Goal: Task Accomplishment & Management: Manage account settings

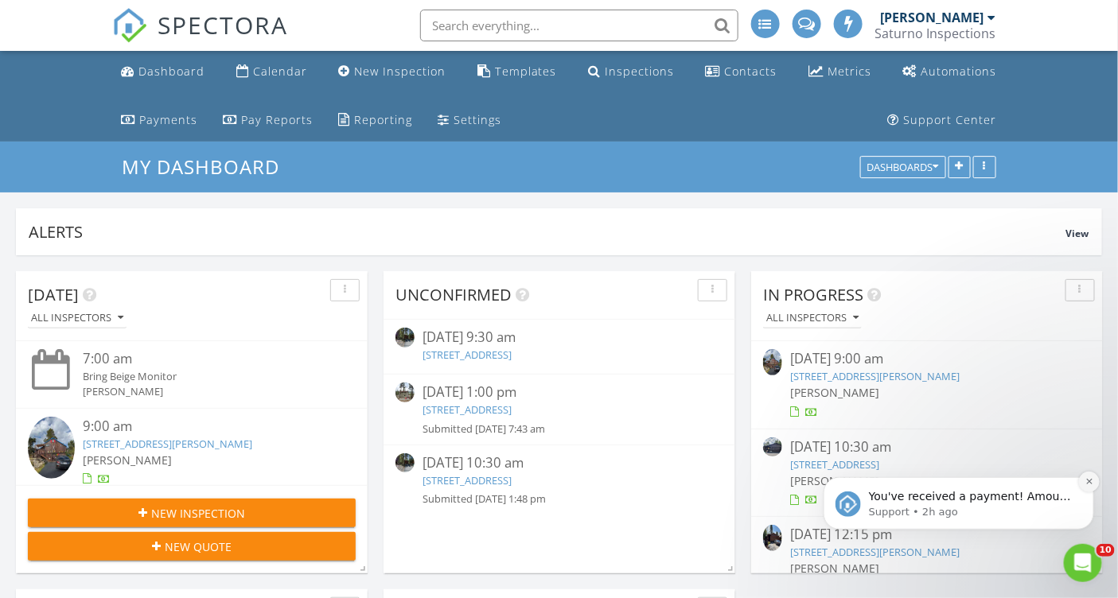
click at [1089, 481] on icon "Dismiss notification" at bounding box center [1088, 481] width 6 height 6
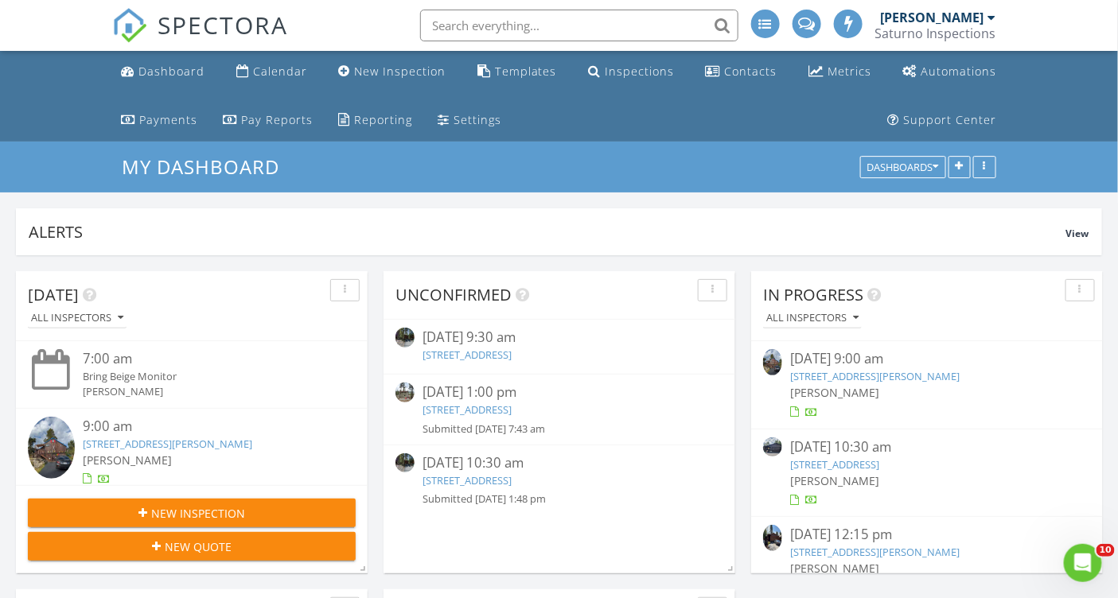
click at [469, 477] on link "13515 Ski View Loop, Truckee, CA 96161" at bounding box center [466, 480] width 89 height 14
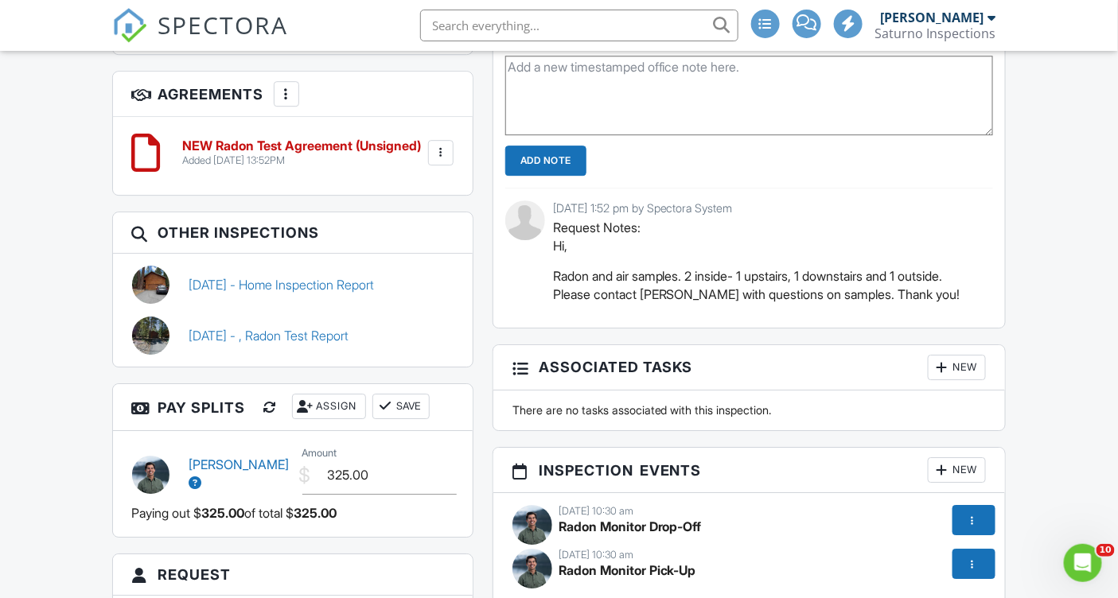
scroll to position [1539, 0]
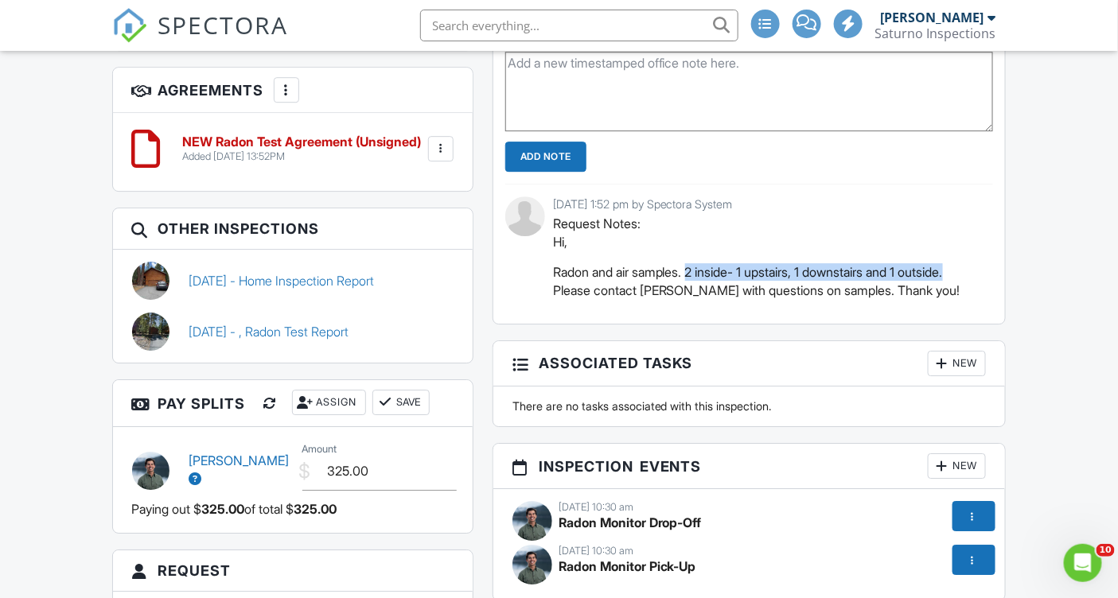
drag, startPoint x: 695, startPoint y: 280, endPoint x: 986, endPoint y: 280, distance: 290.4
click at [986, 280] on div "[DATE] 1:52 pm by Spectora System Request Notes: Hi, Radon and air samples. 2 i…" at bounding box center [749, 254] width 488 height 140
copy p "2 inside- 1 upstairs, 1 downstairs and 1 outside."
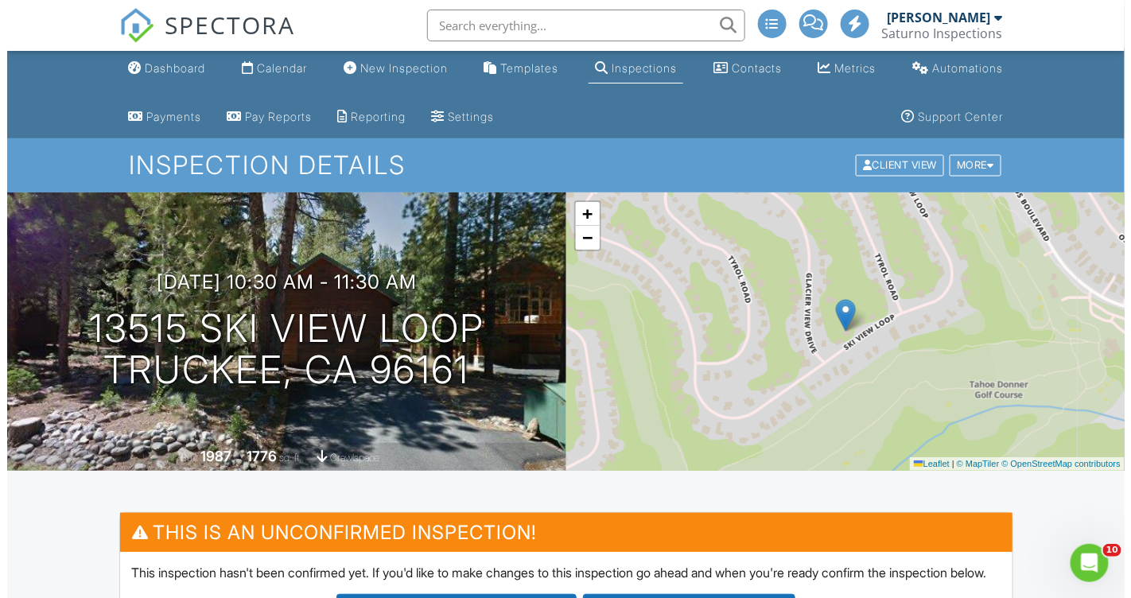
scroll to position [0, 0]
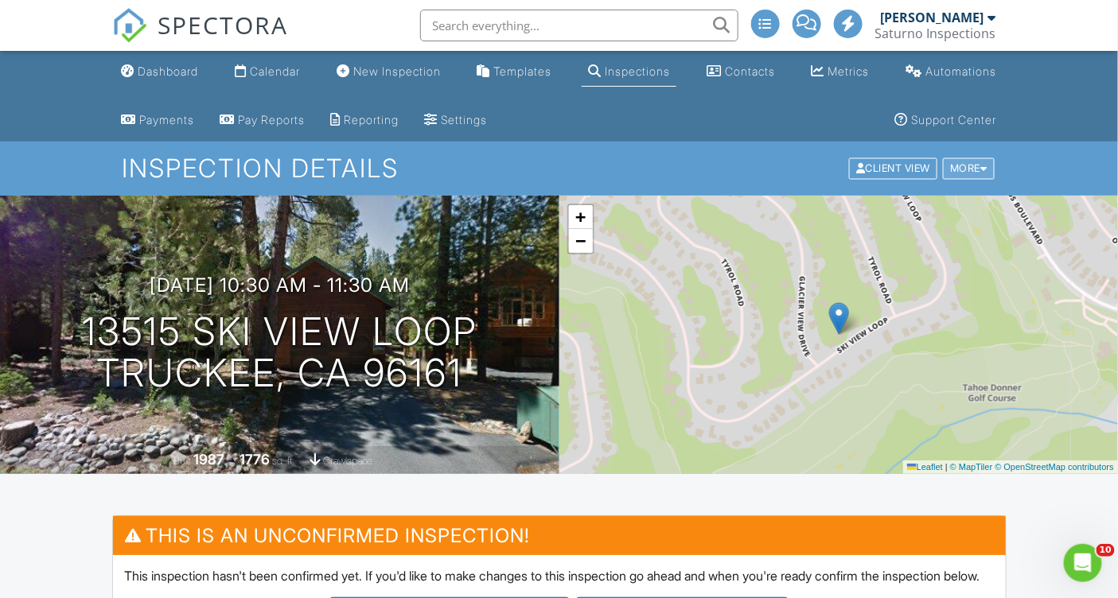
click at [959, 169] on div "More" at bounding box center [969, 168] width 52 height 21
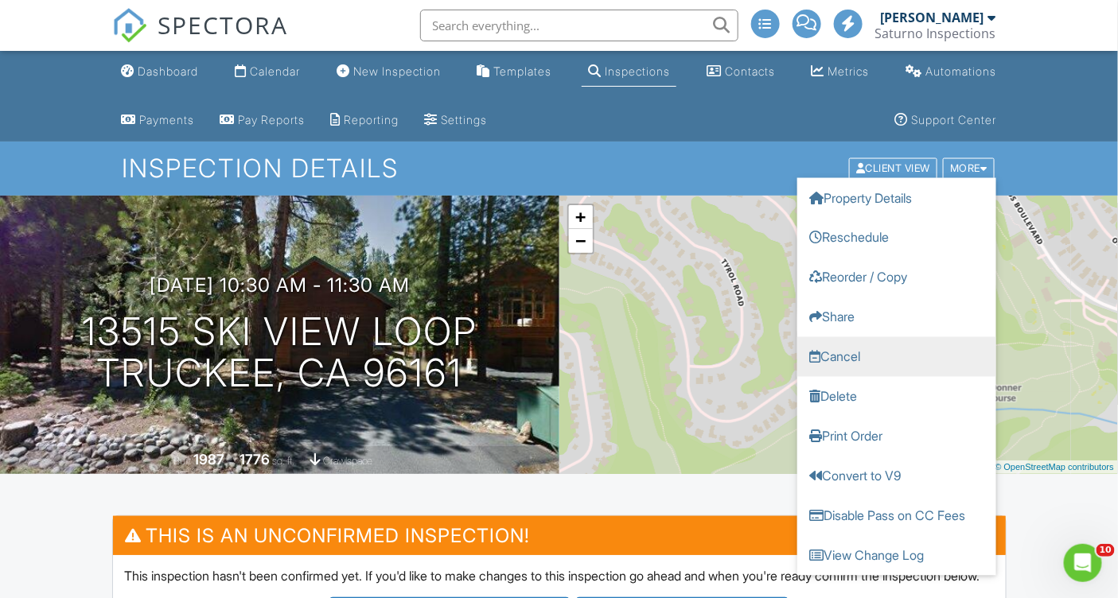
click at [898, 342] on link "Cancel" at bounding box center [896, 357] width 199 height 40
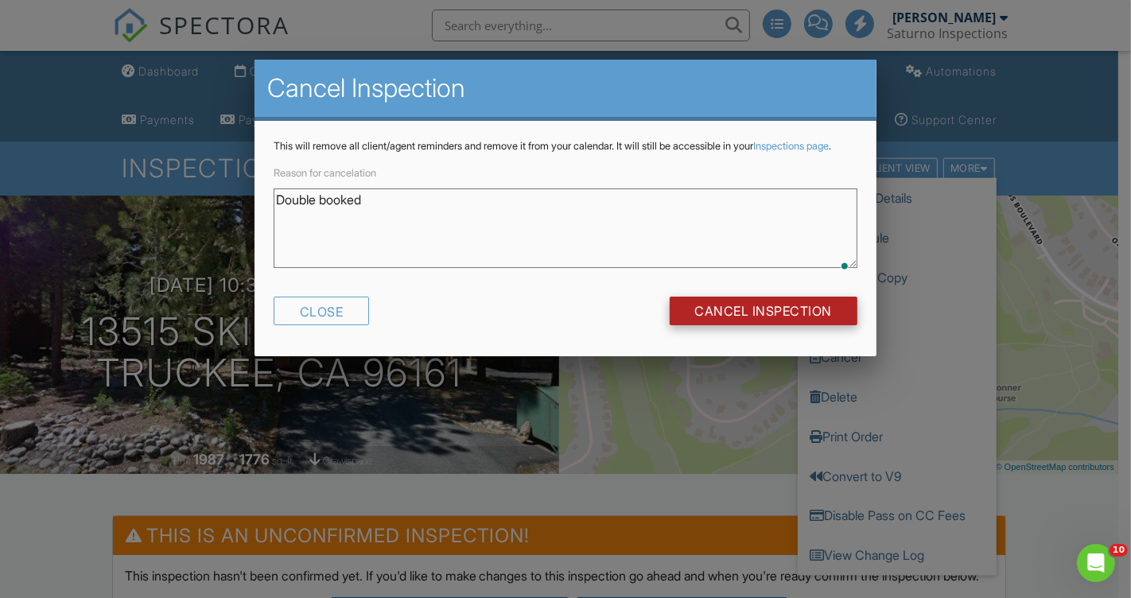
type textarea "Double booked"
click at [831, 325] on input "Cancel Inspection" at bounding box center [764, 311] width 189 height 29
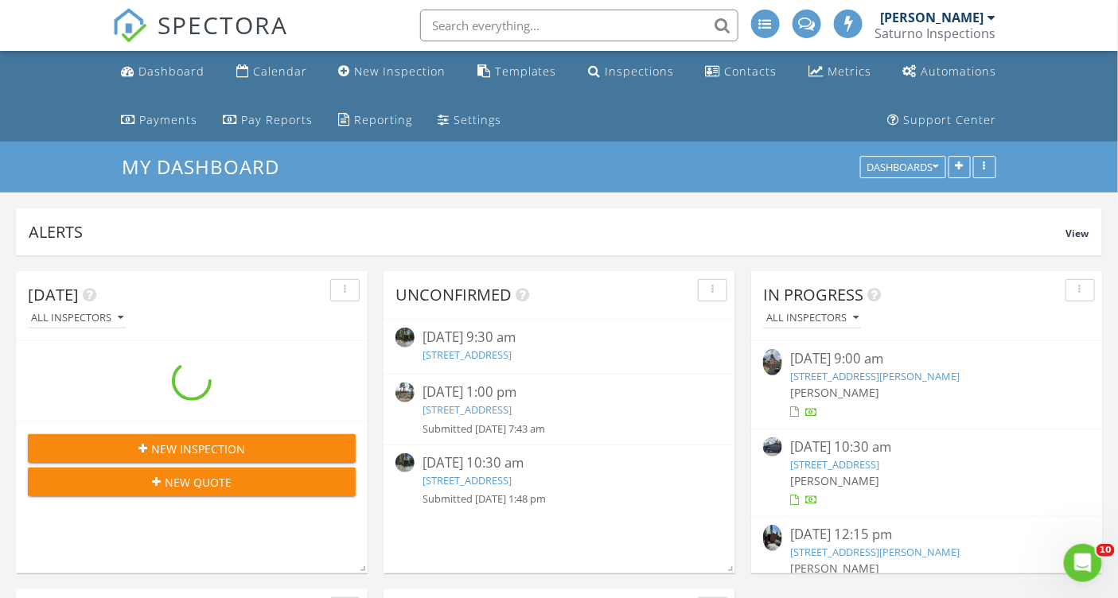
scroll to position [342, 535]
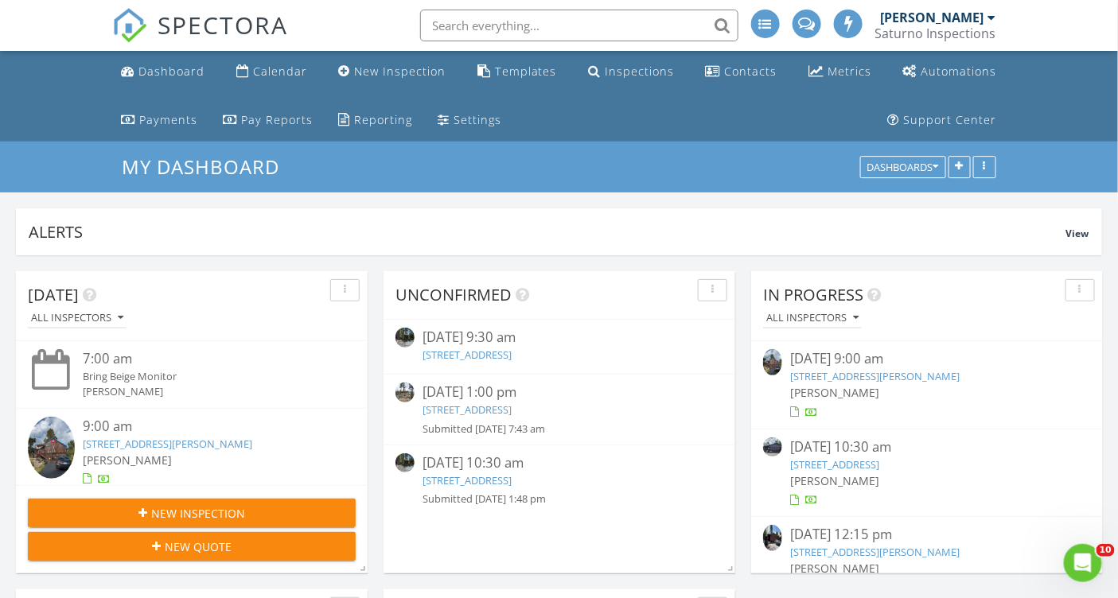
click at [512, 354] on link "13515 Ski View Loop, Truckee, CA 96161" at bounding box center [466, 355] width 89 height 14
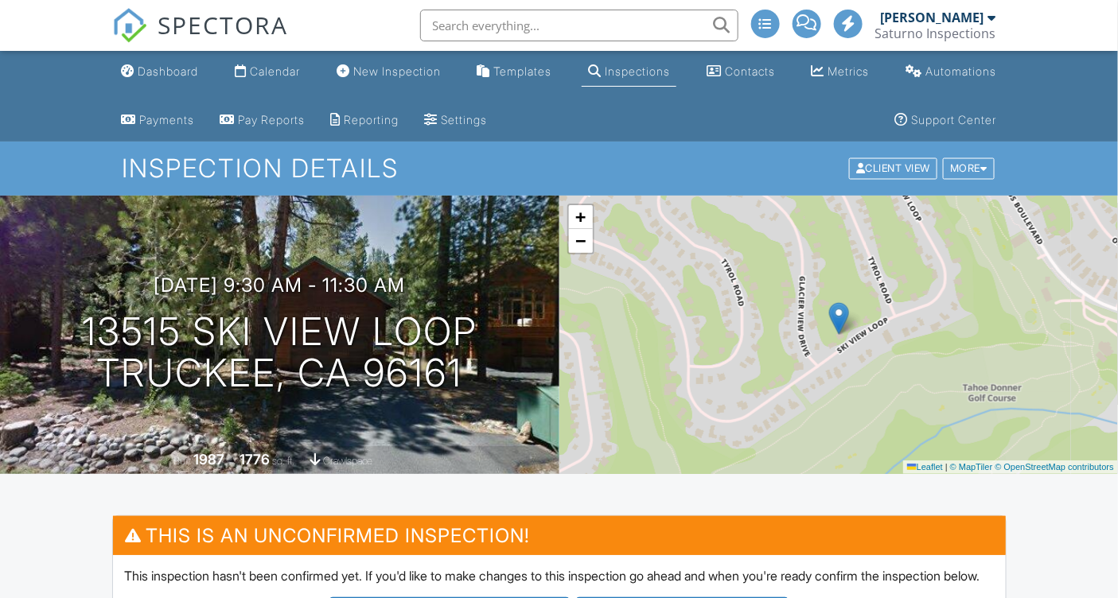
scroll to position [443, 0]
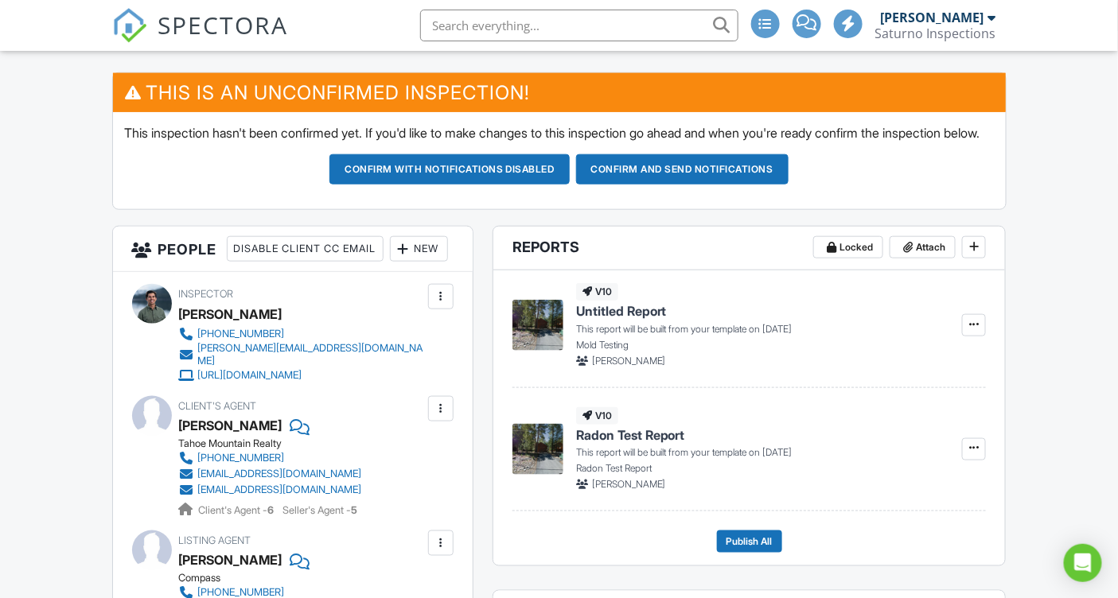
click at [390, 262] on div "New" at bounding box center [419, 248] width 58 height 25
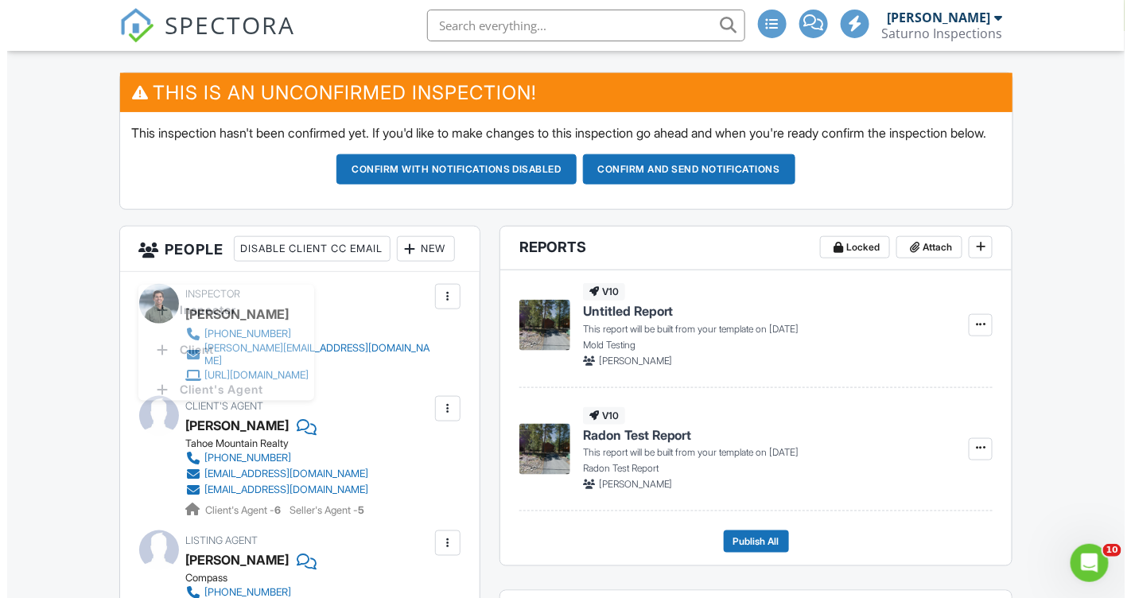
scroll to position [0, 0]
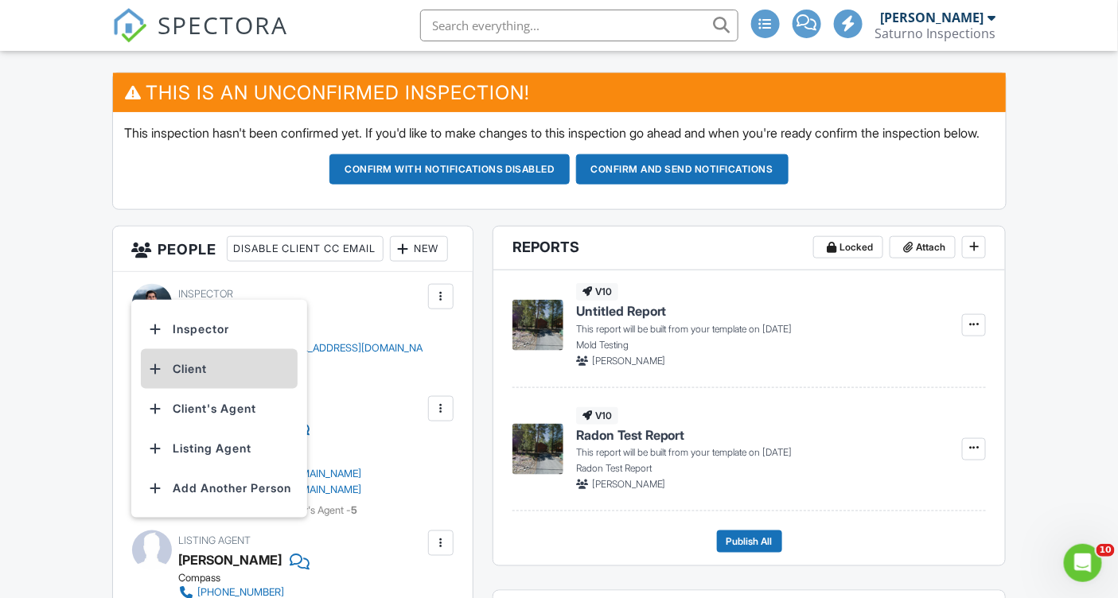
click at [237, 389] on li "Client" at bounding box center [219, 369] width 157 height 40
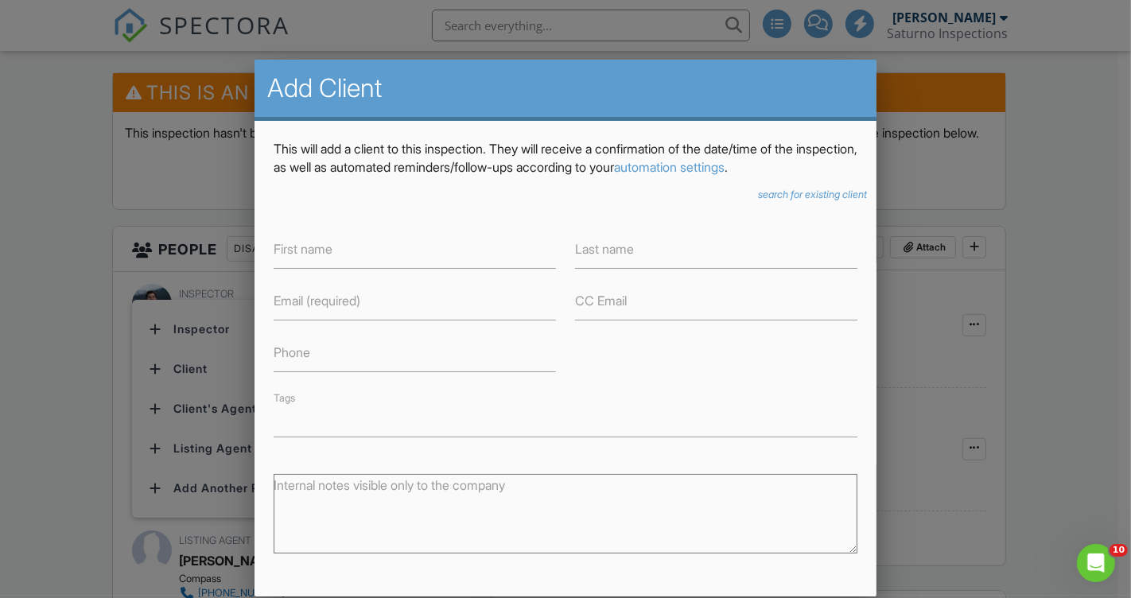
click at [817, 195] on icon "search for existing client" at bounding box center [812, 195] width 109 height 12
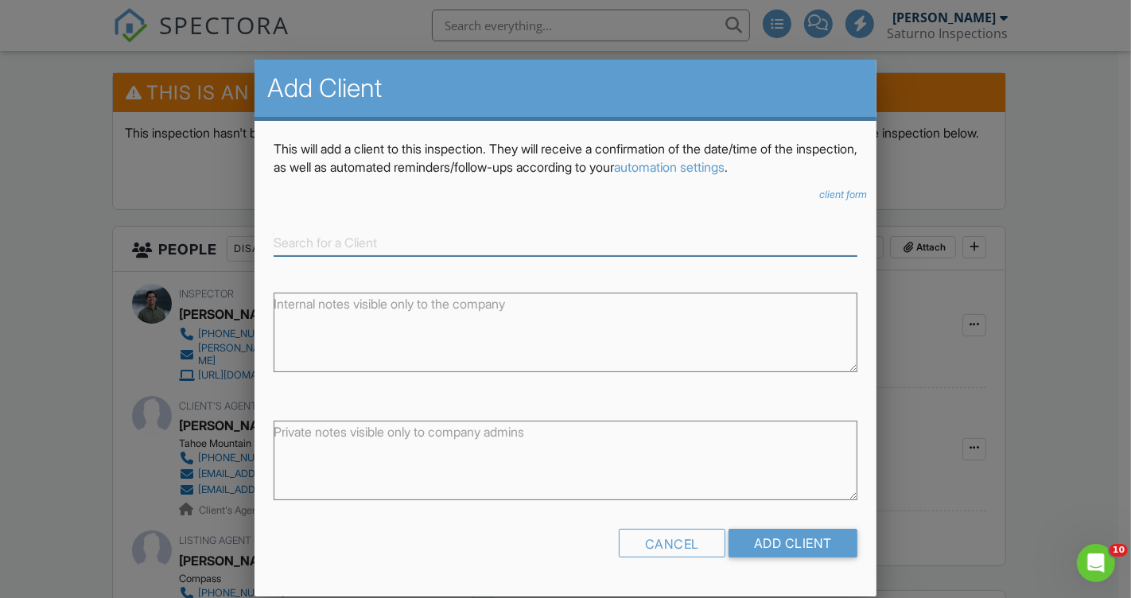
click at [371, 246] on input at bounding box center [566, 243] width 584 height 26
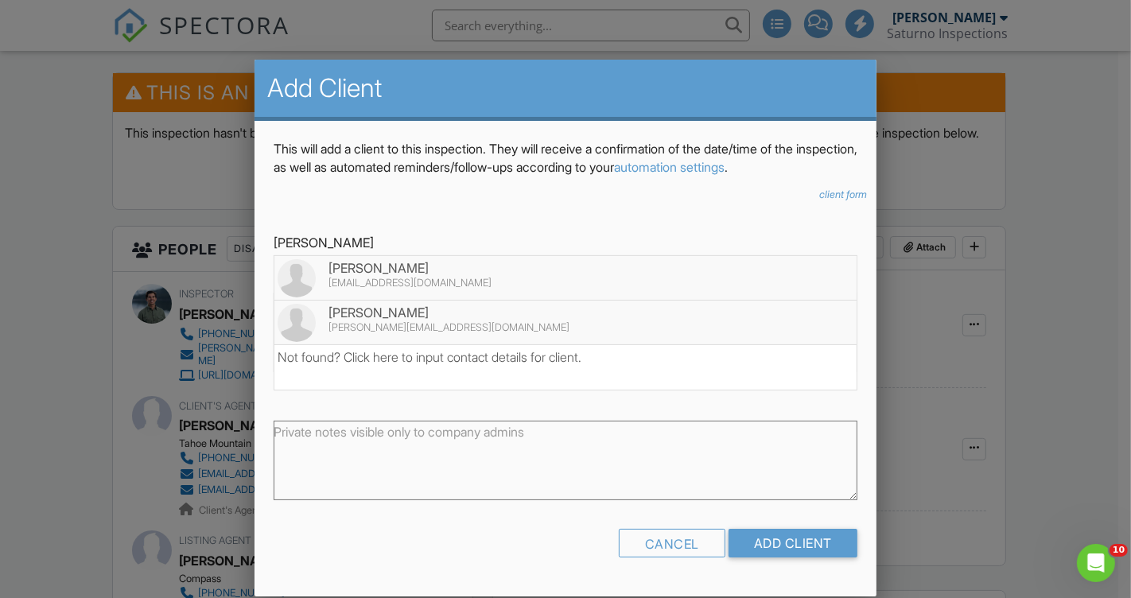
click at [412, 325] on div "[PERSON_NAME][EMAIL_ADDRESS][DOMAIN_NAME]" at bounding box center [566, 327] width 576 height 13
type input "[PERSON_NAME]"
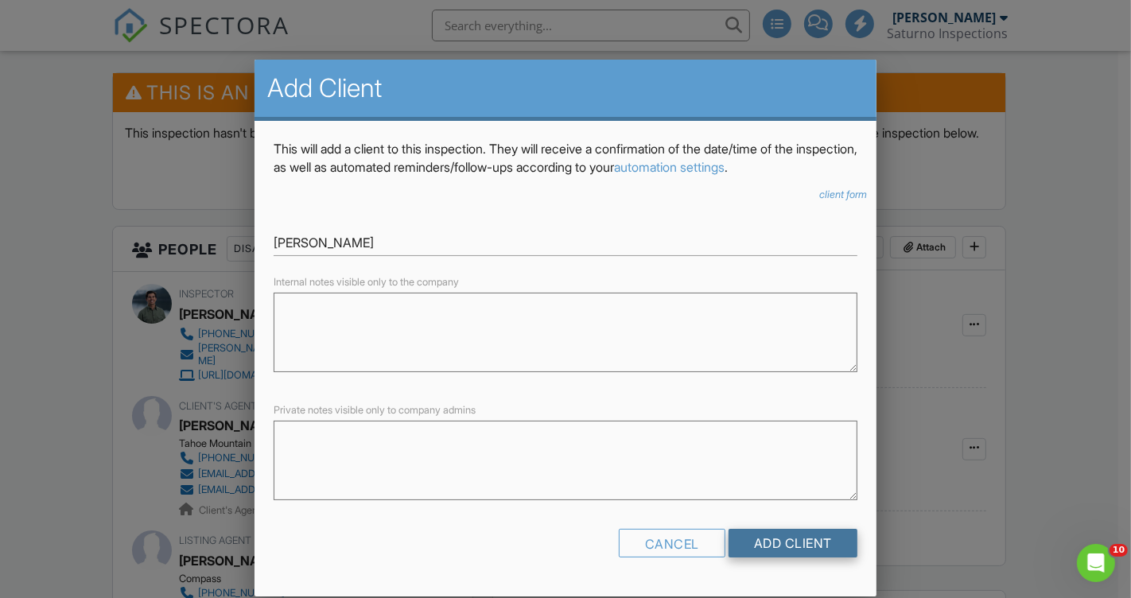
click at [821, 535] on input "Add Client" at bounding box center [793, 543] width 129 height 29
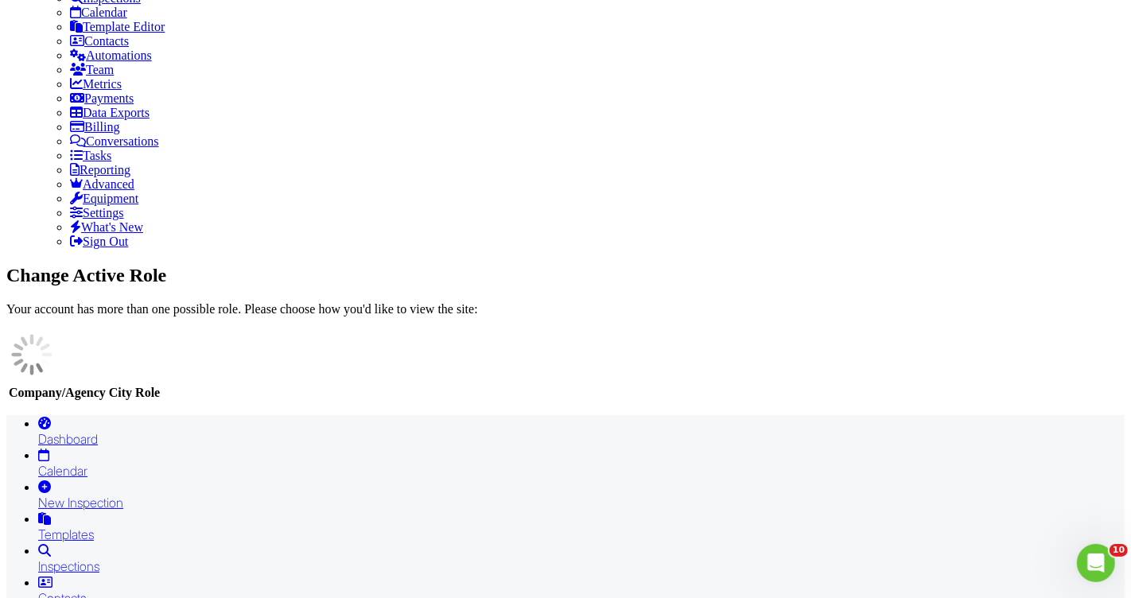
type input "[PERSON_NAME]"
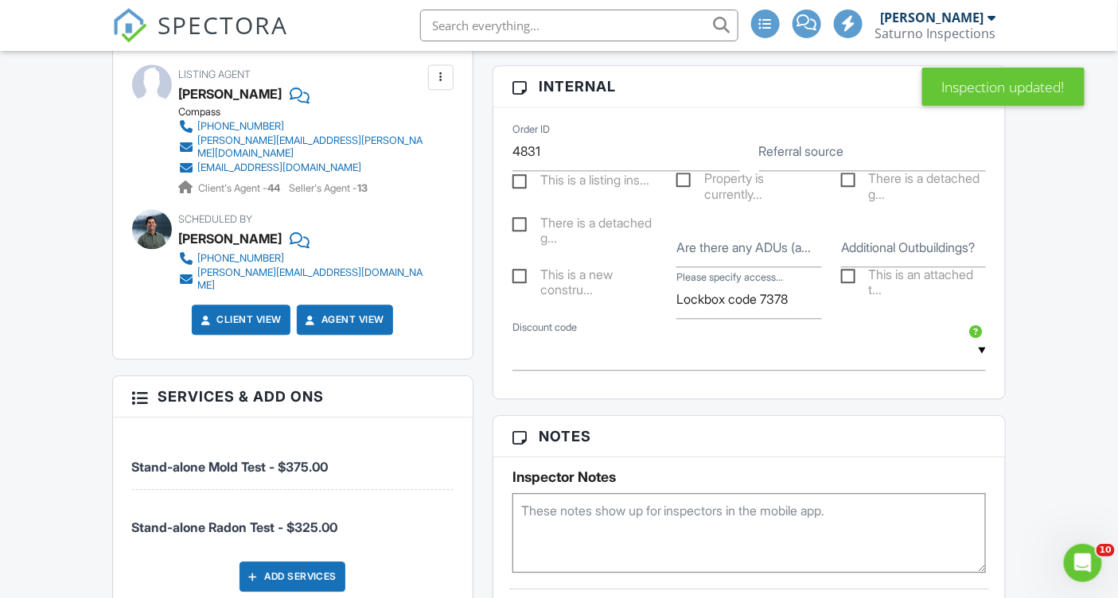
scroll to position [1090, 0]
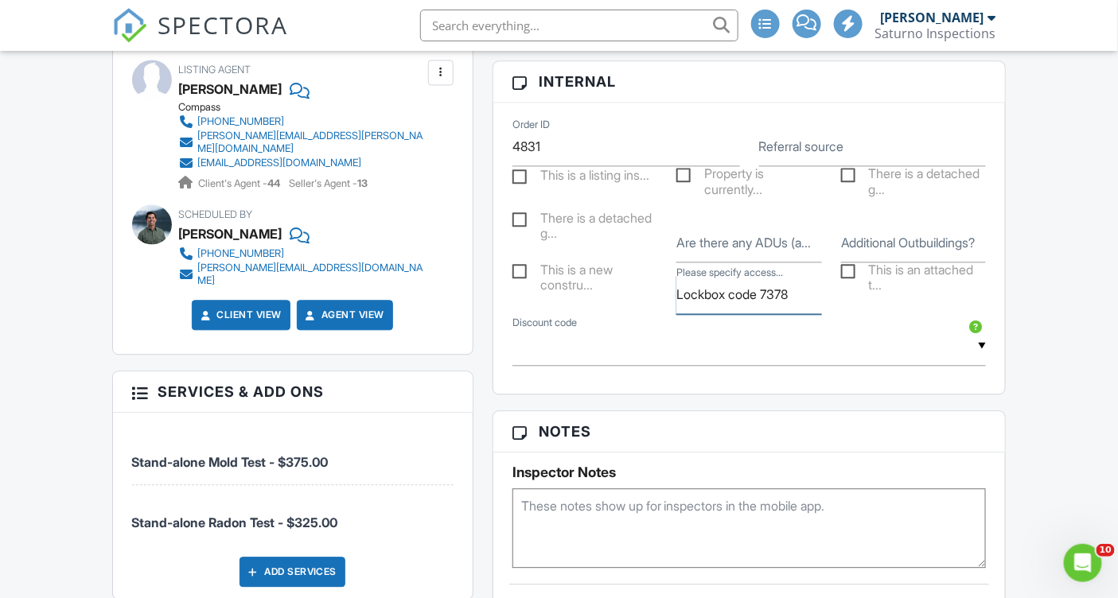
click at [801, 302] on input "Lockbox code 7378" at bounding box center [749, 294] width 146 height 39
type input "Lockbox code 7378, MLS LB"
click at [710, 527] on textarea at bounding box center [749, 528] width 474 height 80
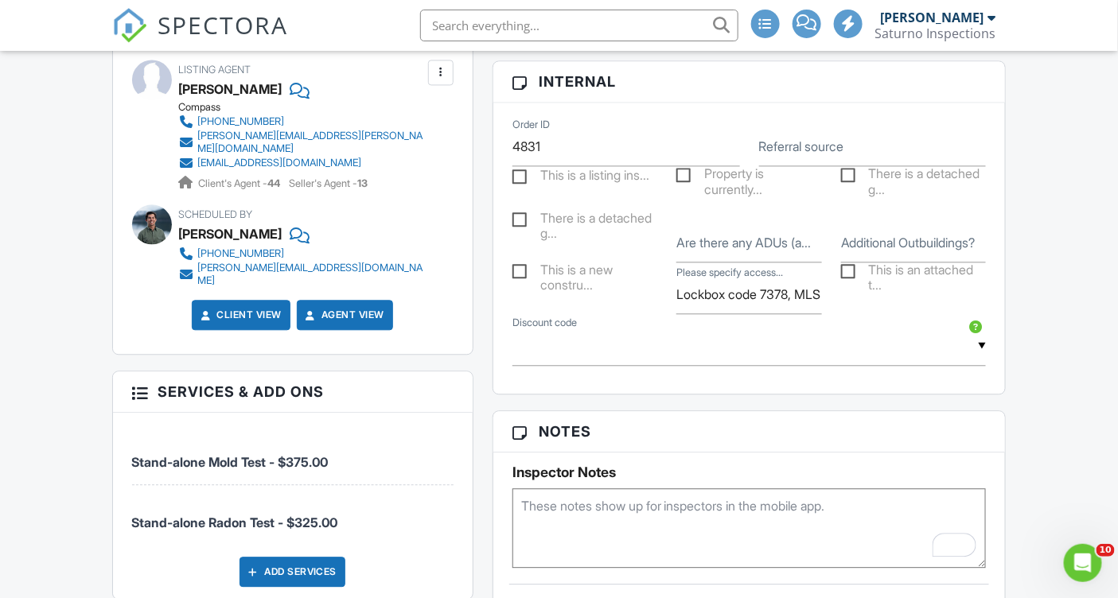
paste textarea "2 inside- 1 upstairs, 1 downstairs and 1 outside."
click at [530, 515] on textarea "2 inside- 1 upstairs, 1 downstairs and 1 outside." at bounding box center [749, 528] width 474 height 80
drag, startPoint x: 563, startPoint y: 517, endPoint x: 484, endPoint y: 515, distance: 79.6
click at [484, 515] on div "Reports Locked Attach New (Untitled report) Mold Testing Stephen Saturno Edit V…" at bounding box center [749, 478] width 533 height 1799
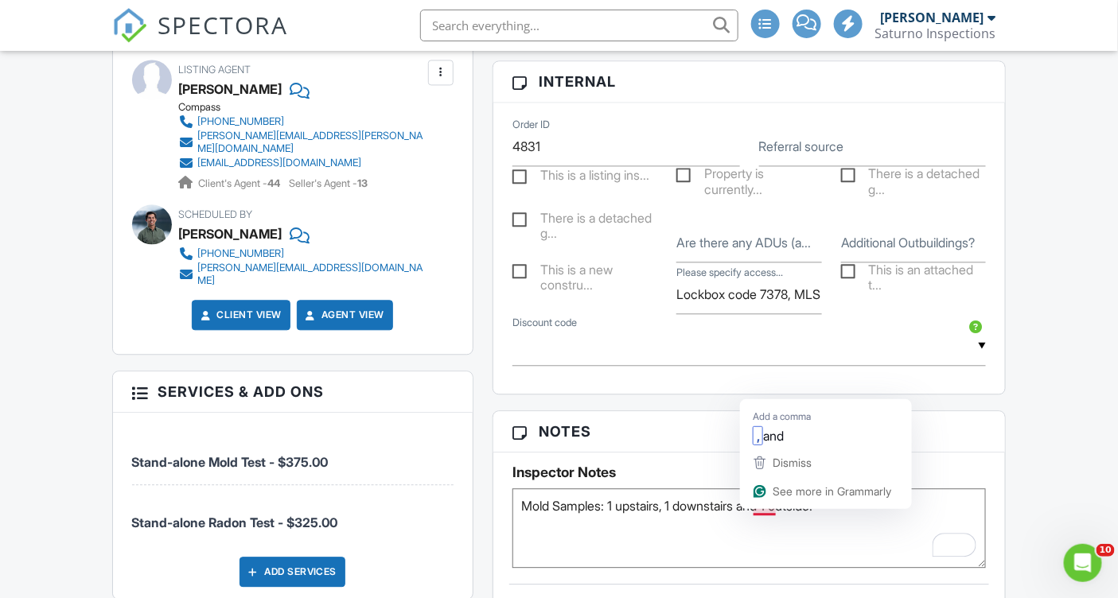
click at [670, 550] on textarea "Mold Samples: 1 upstairs, 1 downstairs and 1 outside." at bounding box center [749, 528] width 474 height 80
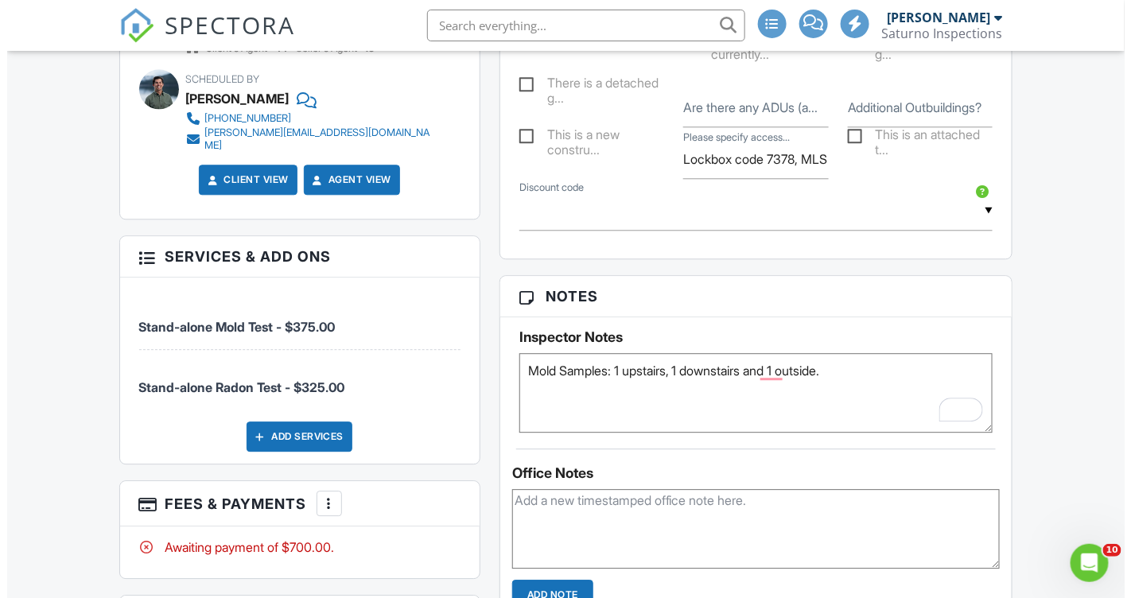
scroll to position [1255, 0]
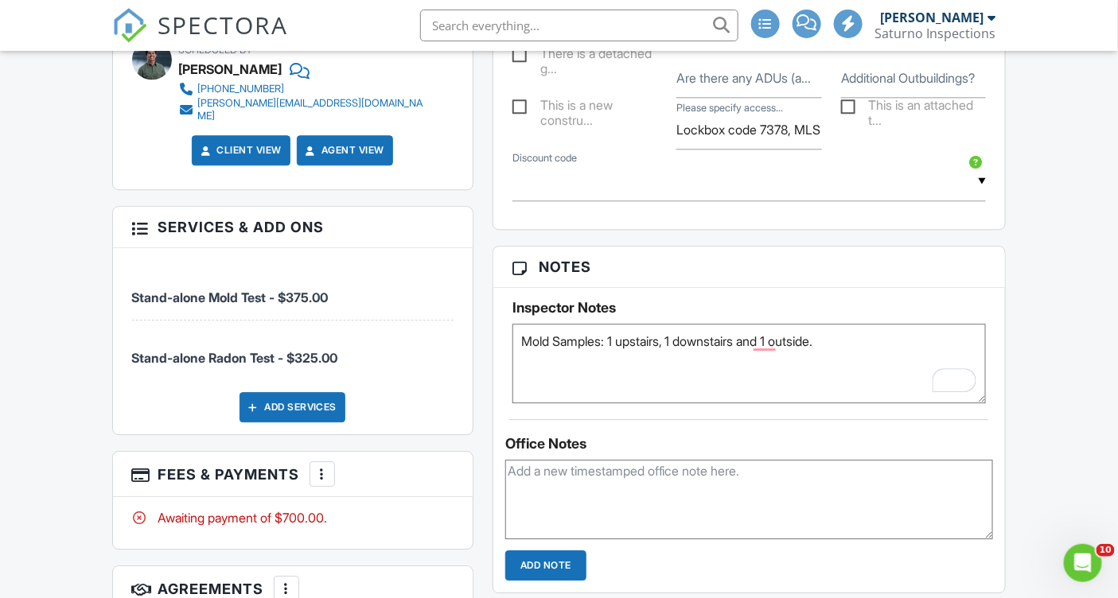
type textarea "Mold Samples: 1 upstairs, 1 downstairs and 1 outside."
click at [650, 492] on textarea "To enrich screen reader interactions, please activate Accessibility in Grammarl…" at bounding box center [749, 500] width 488 height 80
click at [300, 400] on div "Add Services" at bounding box center [292, 407] width 106 height 30
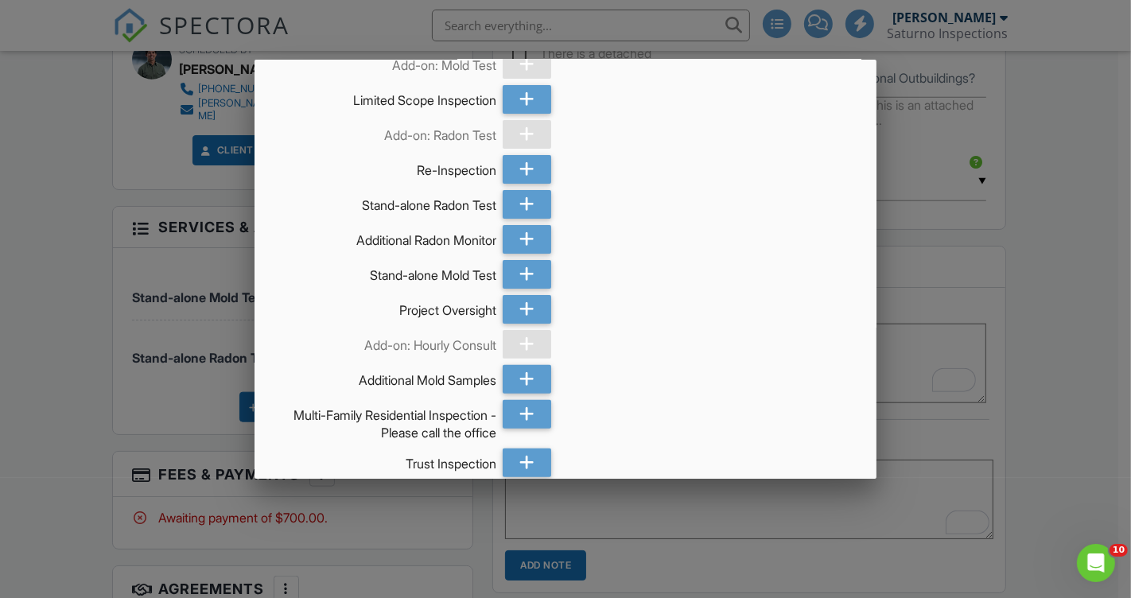
scroll to position [340, 0]
click at [519, 375] on icon at bounding box center [526, 378] width 15 height 29
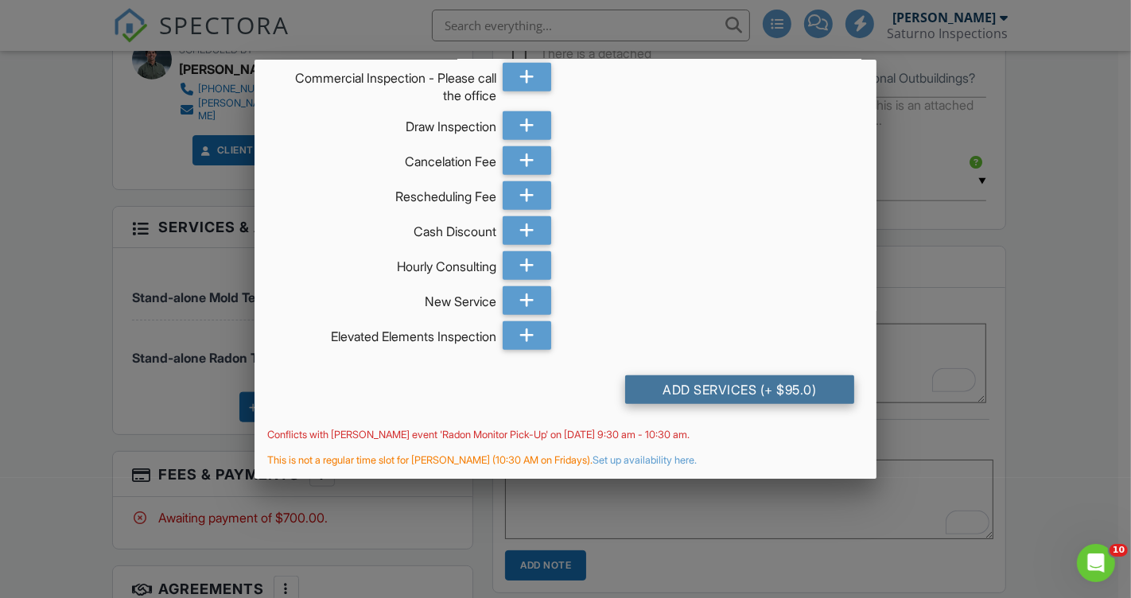
click at [727, 389] on div "Add Services (+ $95.0)" at bounding box center [740, 389] width 230 height 29
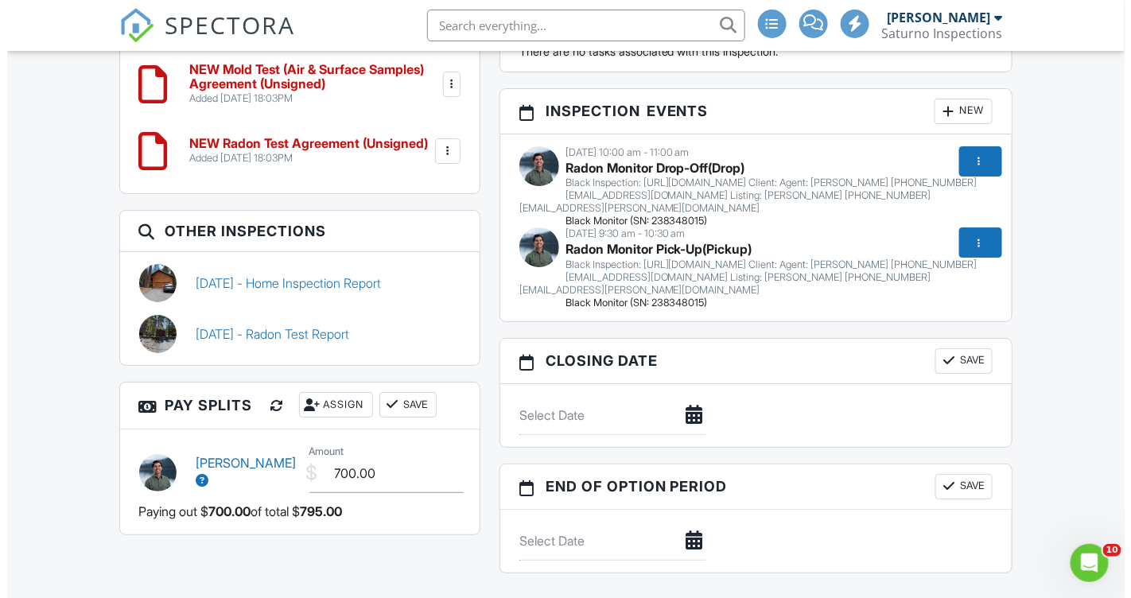
scroll to position [1906, 0]
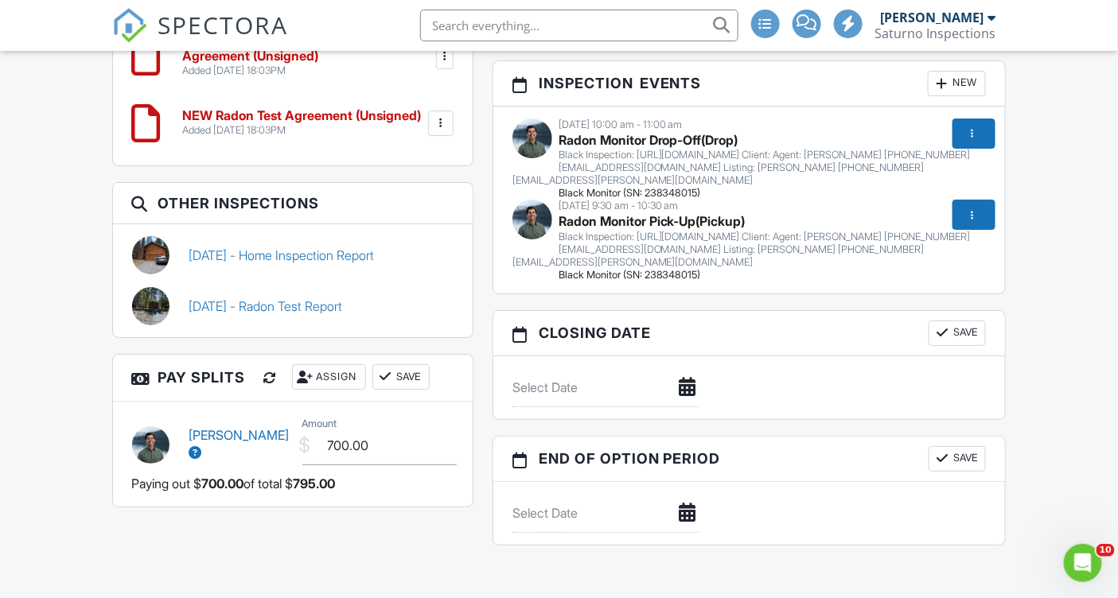
click at [667, 268] on span "Black Inspection: https://app.spectora.com/inspection/beab7644-974a-41b9-8c97-4…" at bounding box center [741, 249] width 458 height 37
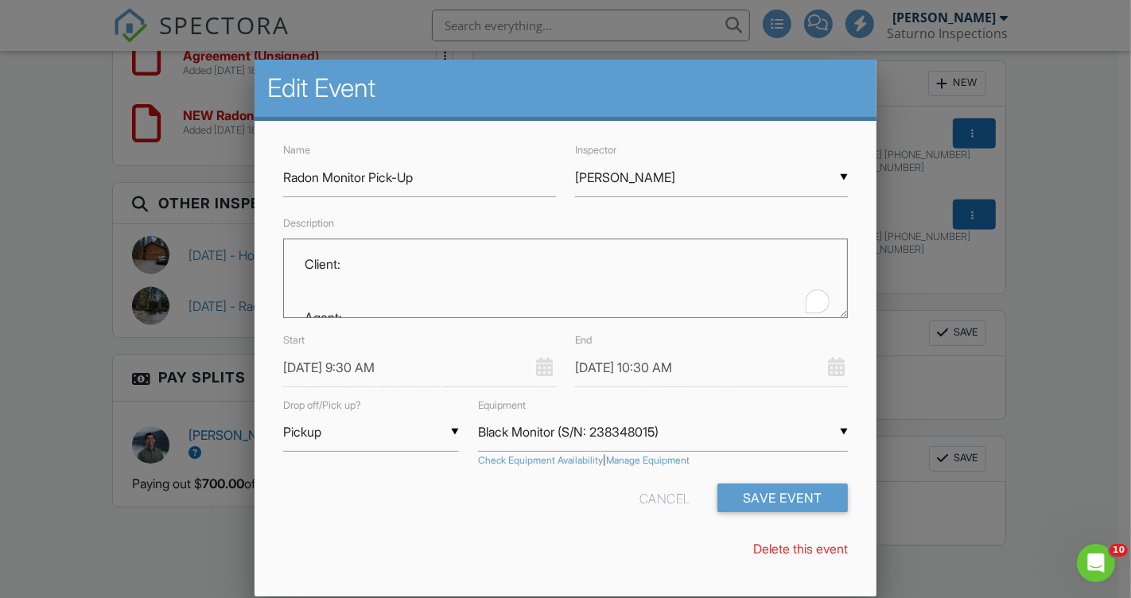
scroll to position [0, 0]
drag, startPoint x: 363, startPoint y: 303, endPoint x: 310, endPoint y: 191, distance: 123.8
click at [310, 191] on div "Name Radon Monitor Pick-Up Inspector ▼ Stephen Saturno Stephen Saturno Rusty Ba…" at bounding box center [566, 304] width 584 height 328
click at [336, 301] on textarea "Black Inspection: https://app.spectora.com/inspection/beab7644-974a-41b9-8c97-4…" at bounding box center [565, 279] width 565 height 80
drag, startPoint x: 298, startPoint y: 311, endPoint x: 285, endPoint y: 262, distance: 51.1
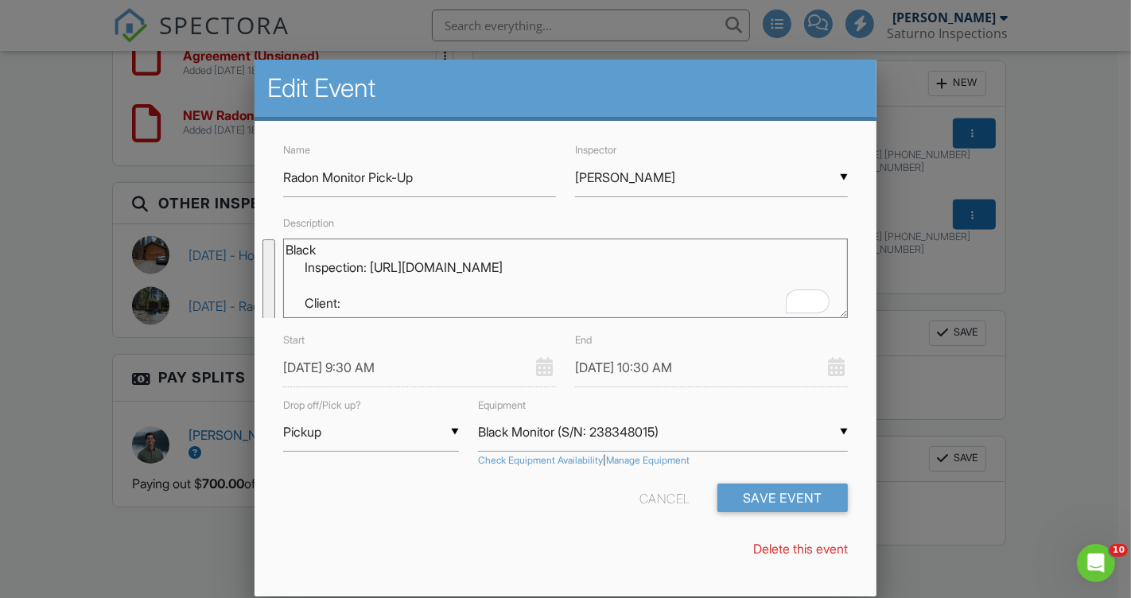
click at [285, 262] on textarea "Black Inspection: [URL][DOMAIN_NAME] Client: Agent: [PERSON_NAME] [PHONE_NUMBER…" at bounding box center [565, 279] width 565 height 80
type textarea "Black"
click at [310, 374] on input "[DATE] 9:30 AM" at bounding box center [419, 367] width 273 height 39
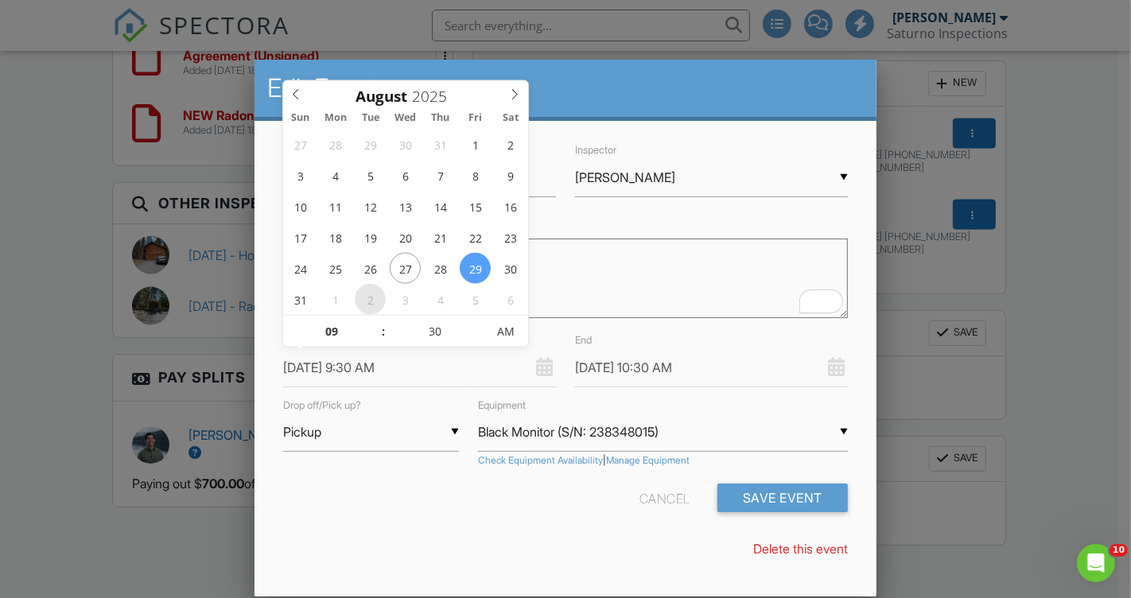
type input "[DATE] 9:30 AM"
type input "[DATE] 10:30 AM"
type input "10"
click at [375, 323] on span at bounding box center [375, 324] width 11 height 16
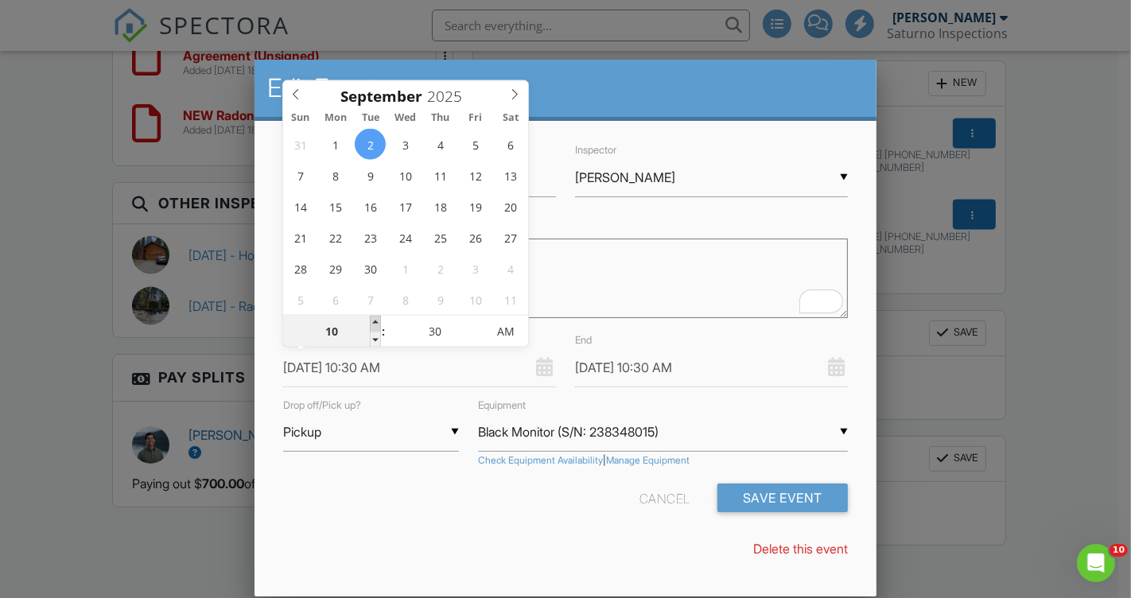
type input "[DATE] 11:30 AM"
type input "11"
click at [375, 323] on span at bounding box center [375, 324] width 11 height 16
type input "[DATE] 12:30 PM"
type input "12"
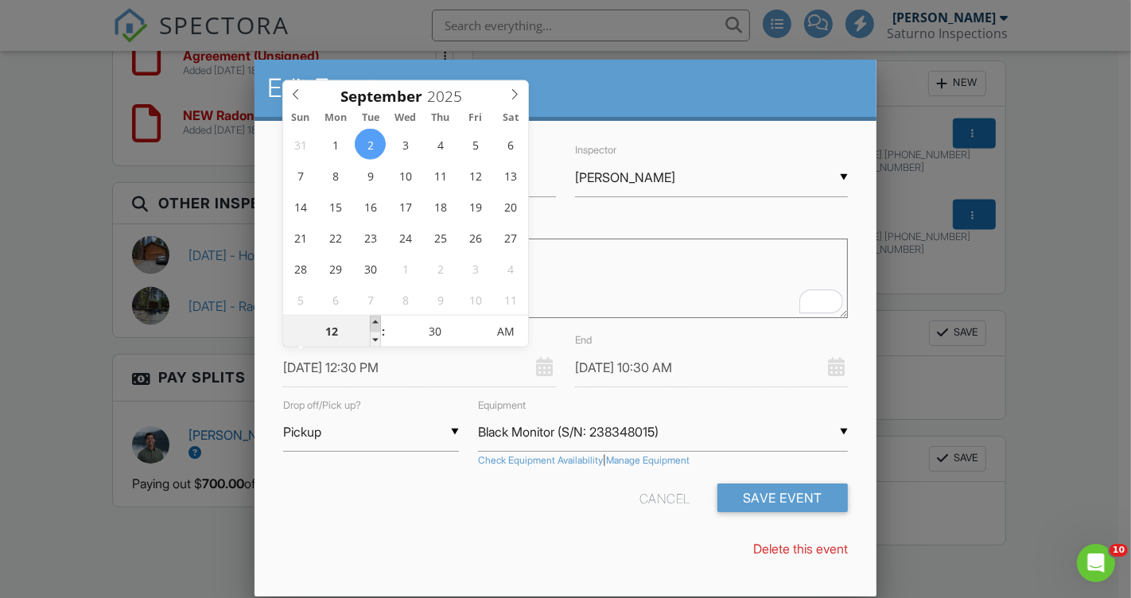
click at [375, 323] on span at bounding box center [375, 324] width 11 height 16
type input "09/02/2025 1:30 PM"
type input "01"
click at [375, 323] on span at bounding box center [375, 324] width 11 height 16
type input "09/02/2025 2:30 PM"
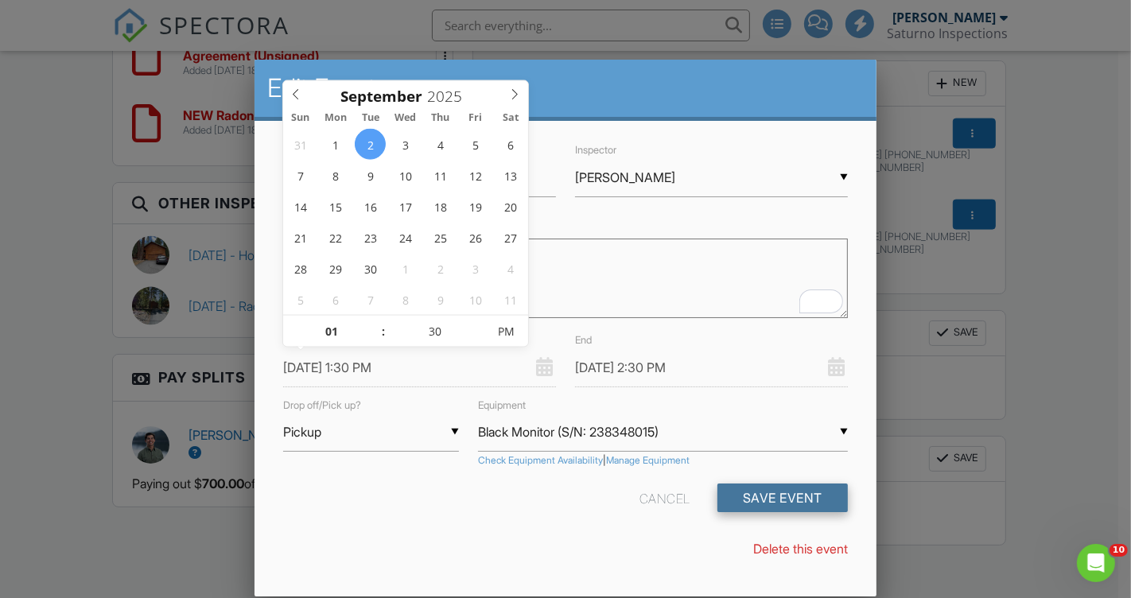
click at [770, 499] on button "Save Event" at bounding box center [783, 498] width 130 height 29
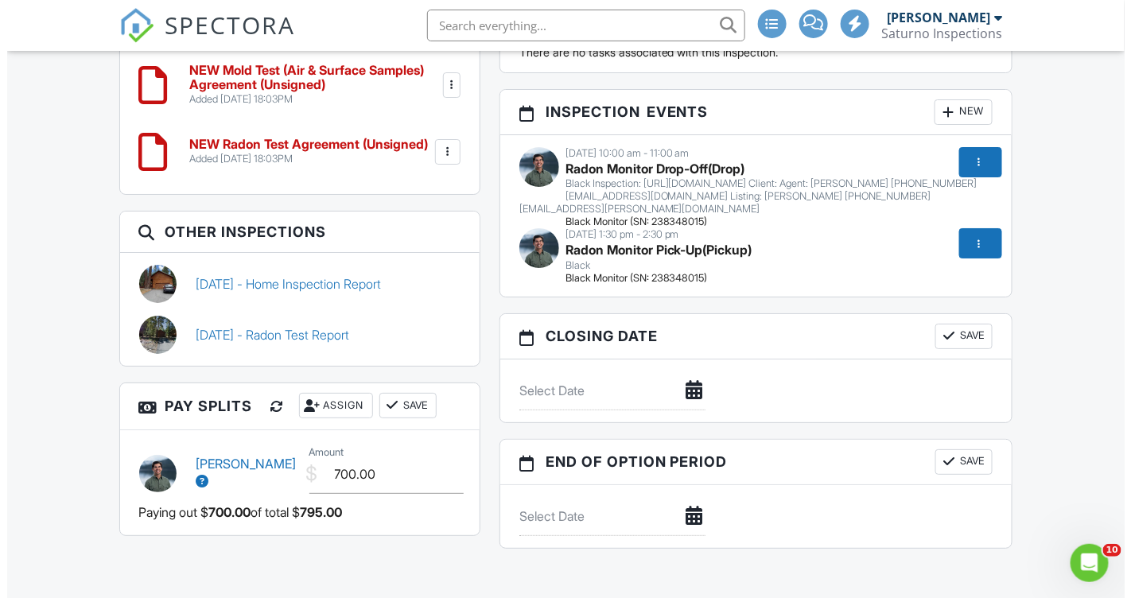
scroll to position [1881, 0]
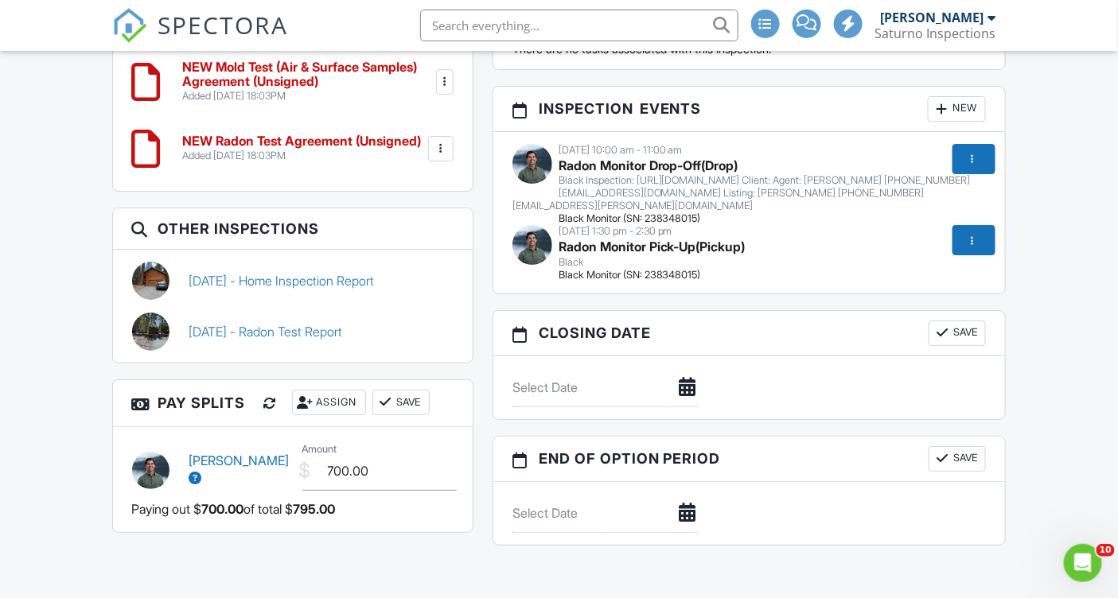
click at [613, 255] on span "Radon Monitor Pick-Up" at bounding box center [627, 247] width 138 height 16
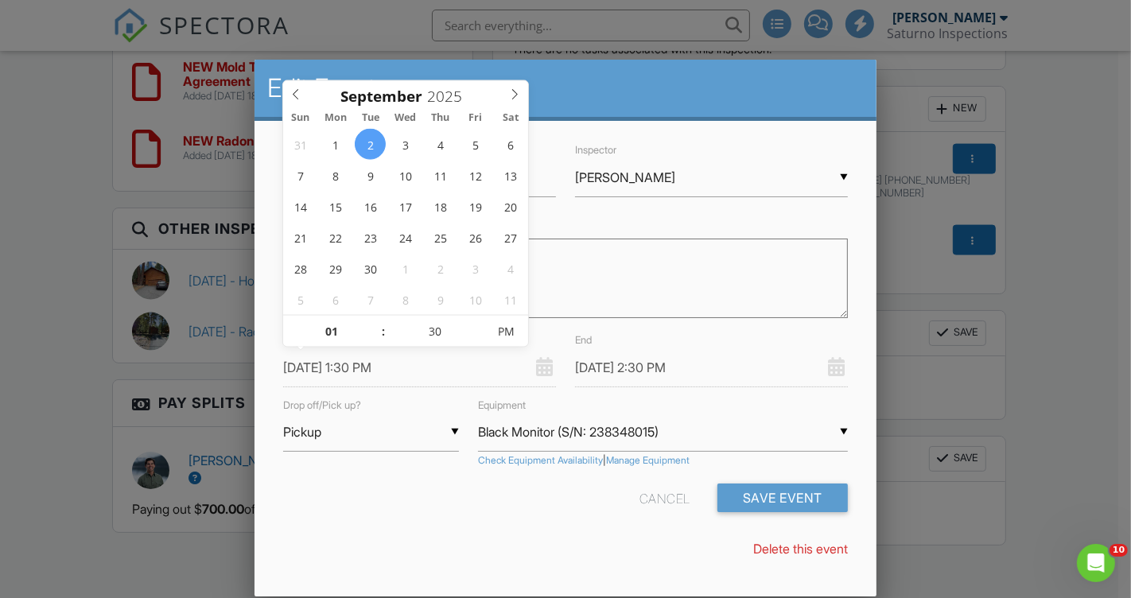
click at [369, 360] on input "09/02/2025 1:30 PM" at bounding box center [419, 367] width 273 height 39
type input "09/02/2025 12:30 PM"
type input "12"
click at [375, 338] on span at bounding box center [375, 340] width 11 height 16
type input "09/02/2025 11:30 AM"
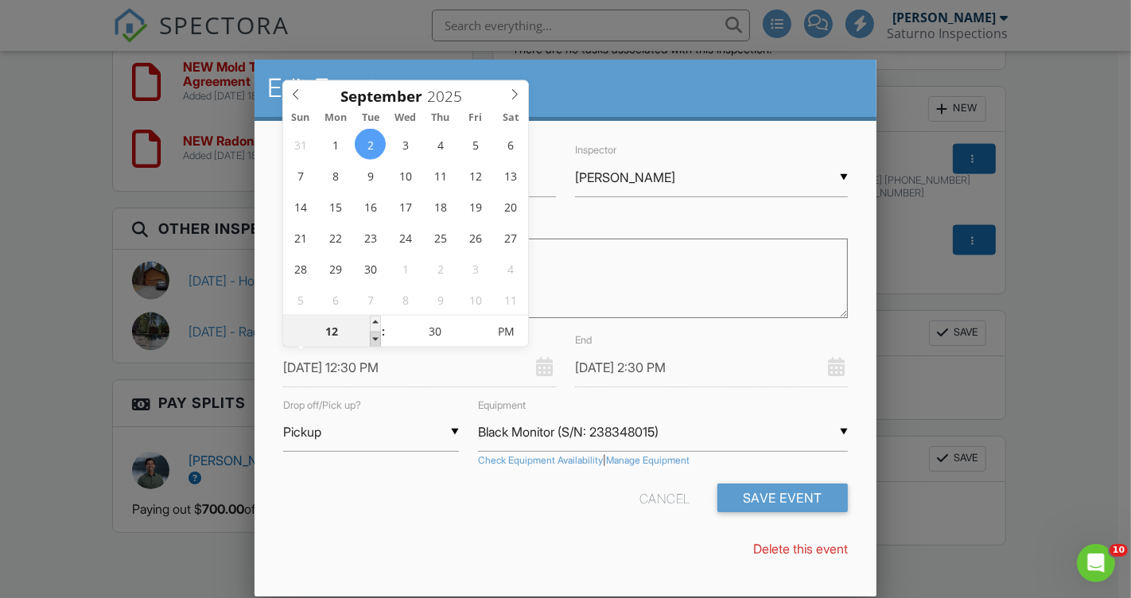
type input "11"
click at [375, 338] on span at bounding box center [375, 340] width 11 height 16
type input "09/02/2025 10:30 AM"
type input "10"
click at [375, 338] on span at bounding box center [375, 340] width 11 height 16
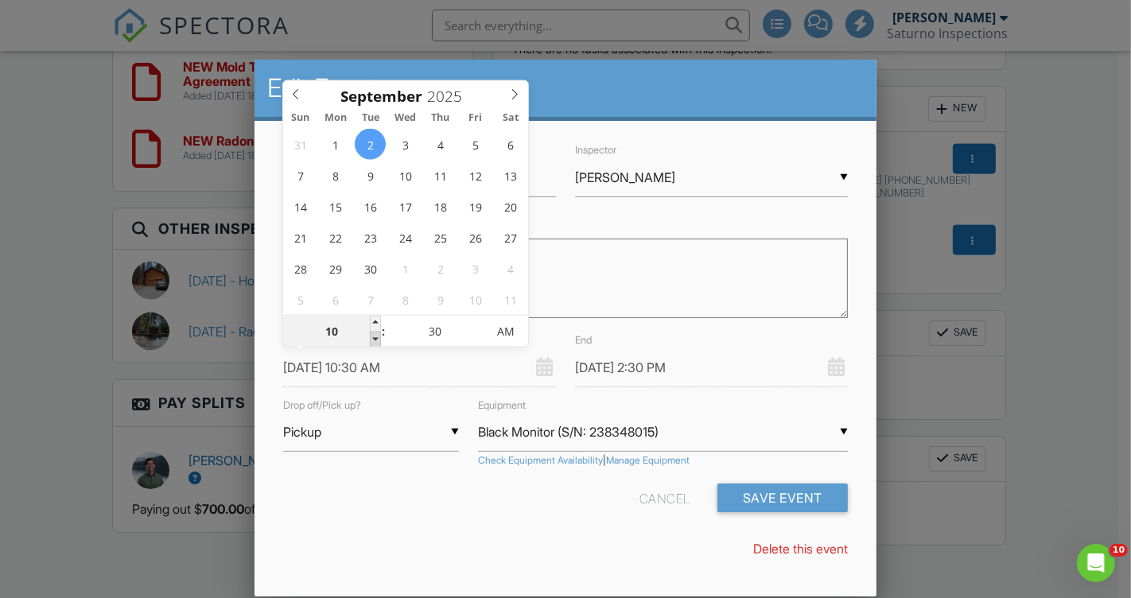
type input "09/02/2025 9:30 AM"
type input "09"
click at [375, 338] on span at bounding box center [375, 340] width 11 height 16
type input "09/02/2025 10:30 AM"
click at [403, 477] on form "Name Radon Monitor Pick-Up Inspector ▼ Stephen Saturno Stephen Saturno Rusty Ba…" at bounding box center [566, 332] width 584 height 384
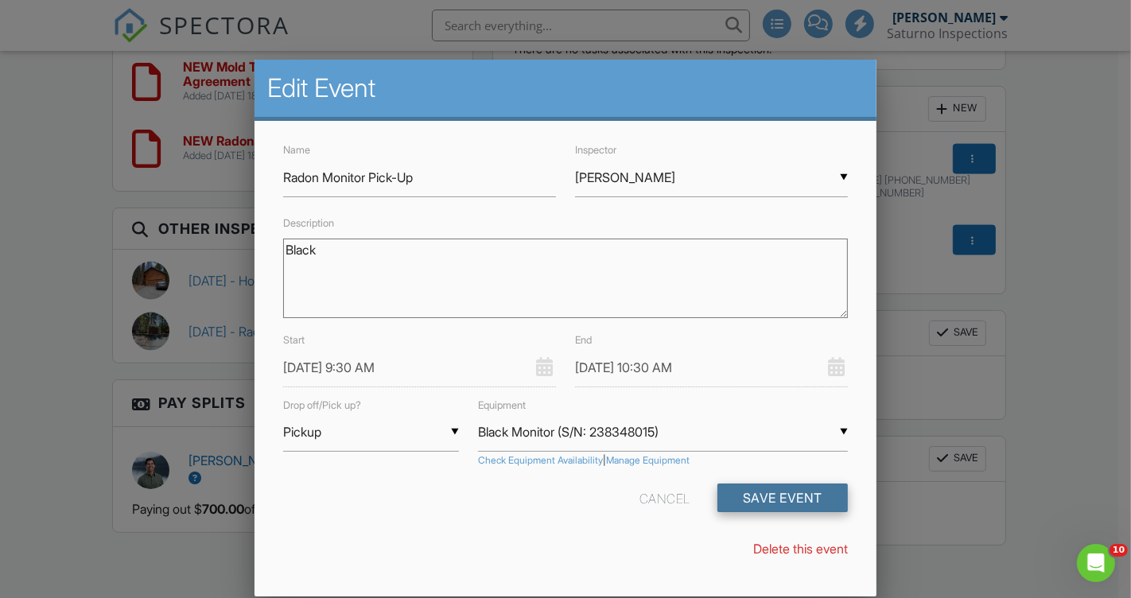
click at [778, 495] on button "Save Event" at bounding box center [783, 498] width 130 height 29
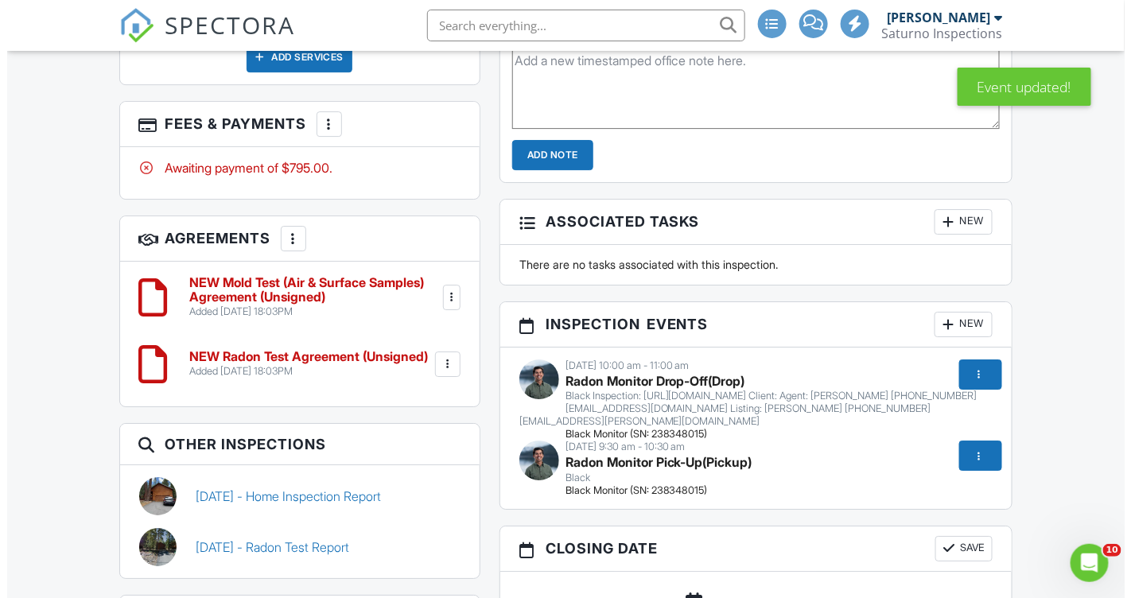
scroll to position [1668, 0]
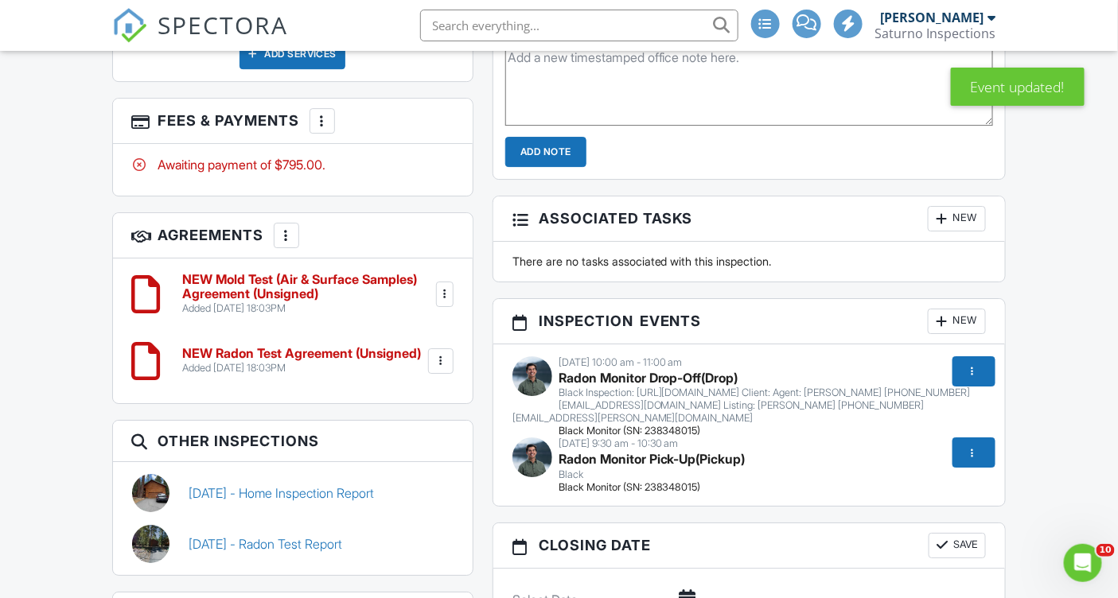
click at [602, 379] on span "Radon Monitor Drop-Off" at bounding box center [629, 378] width 143 height 16
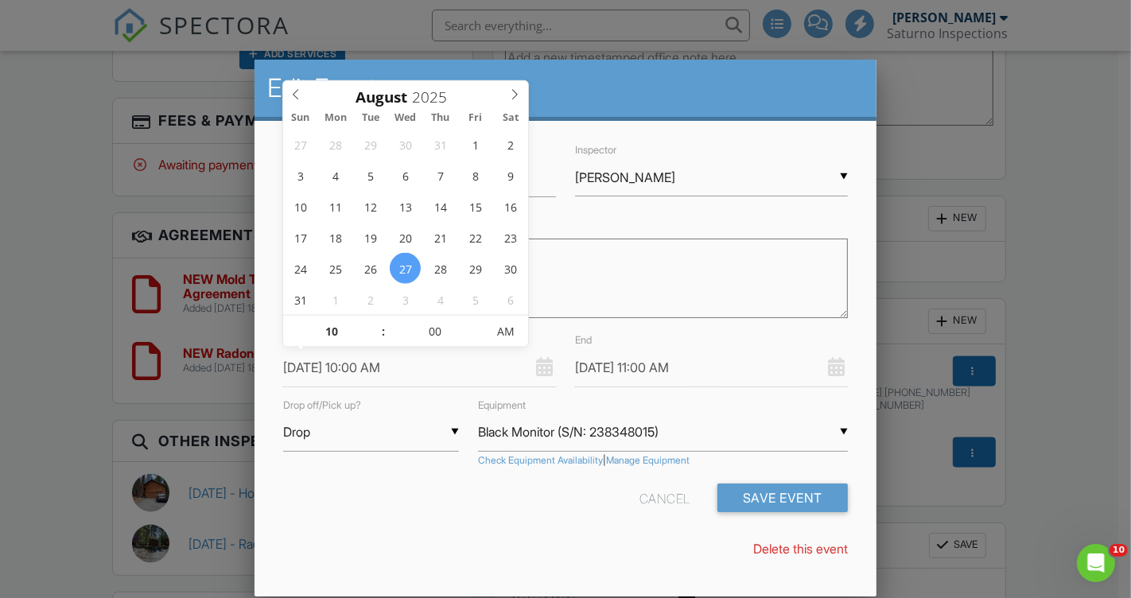
click at [313, 364] on input "08/27/2025 10:00 AM" at bounding box center [419, 367] width 273 height 39
type input "08/29/2025 10:00 AM"
type input "08/29/2025 11:00 AM"
type input "08/29/2025 9:00 AM"
type input "09"
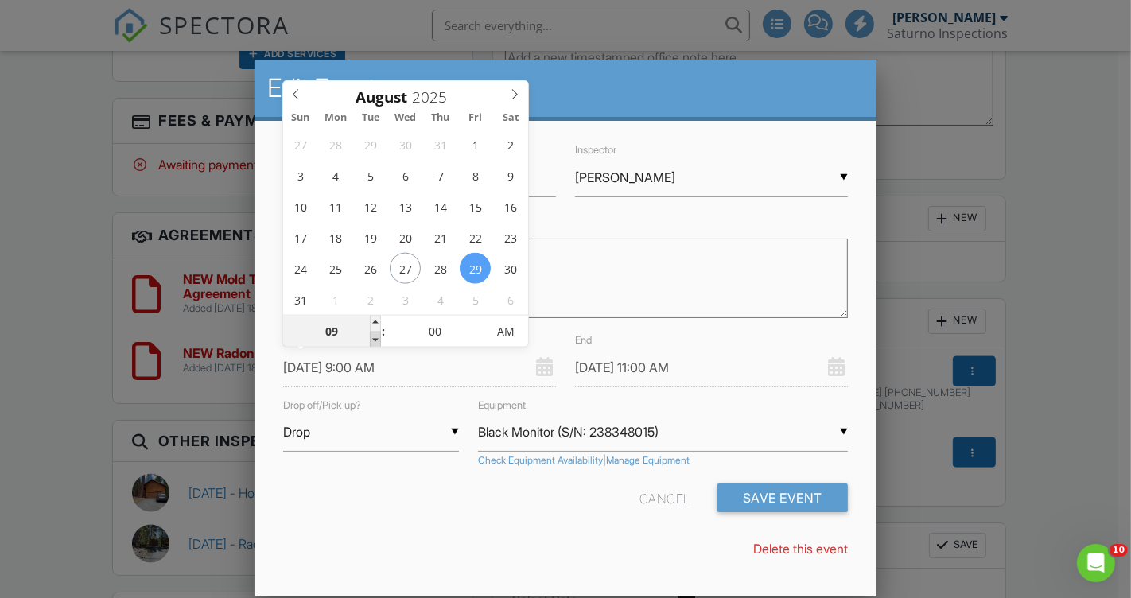
click at [378, 344] on span at bounding box center [375, 340] width 11 height 16
type input "08/29/2025 10:00 AM"
click at [431, 334] on input "00" at bounding box center [435, 333] width 98 height 32
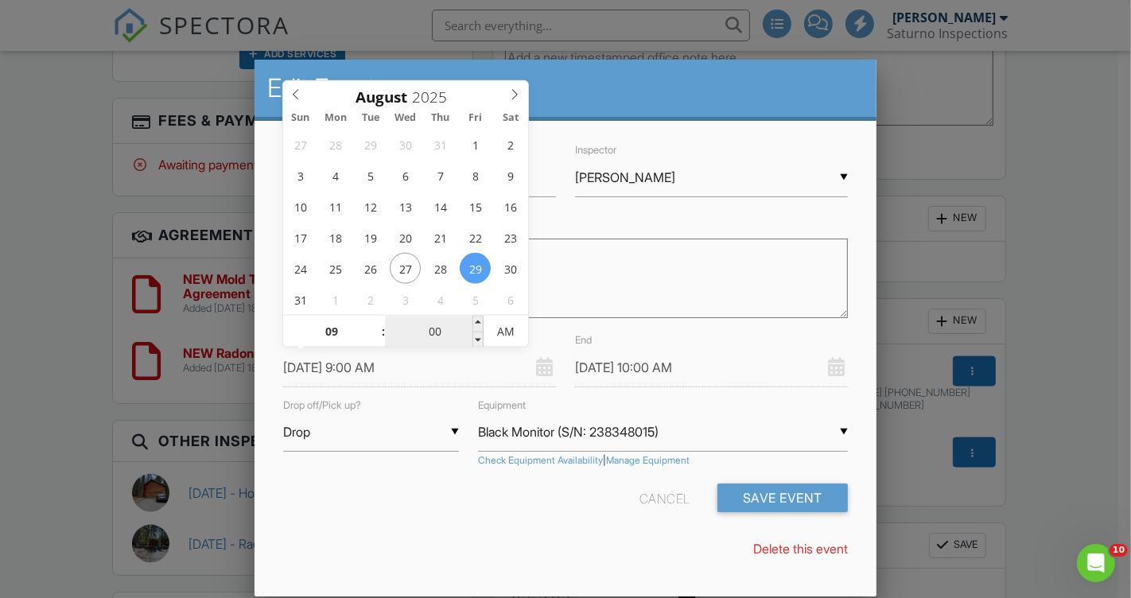
type input "08/29/2025 9:03 AM"
type input "08/29/2025 10:03 AM"
type input "03"
type input "[DATE] 9:30 AM"
type input "[DATE] 10:30 AM"
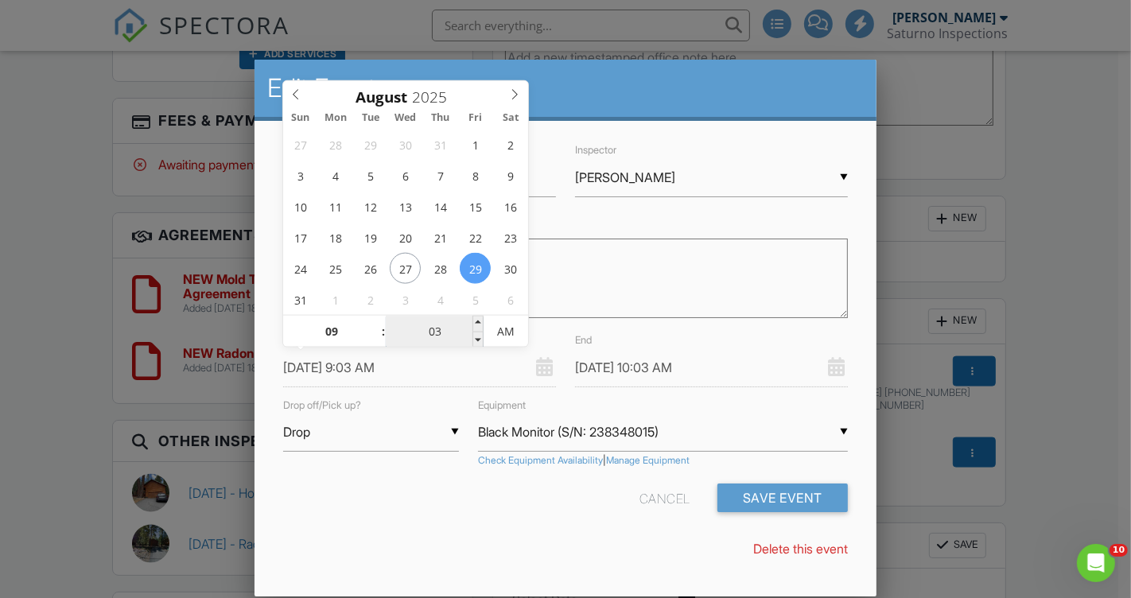
type input "30"
click at [414, 476] on form "Name Radon Monitor Drop-Off Inspector ▼ Stephen Saturno Stephen Saturno Rusty B…" at bounding box center [566, 332] width 584 height 384
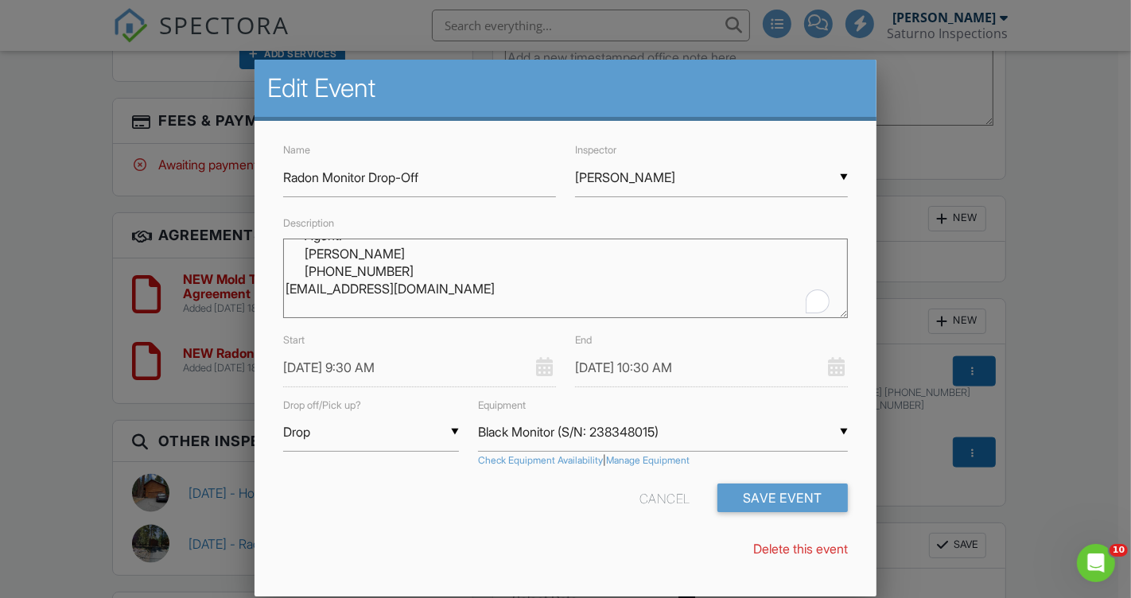
scroll to position [0, 0]
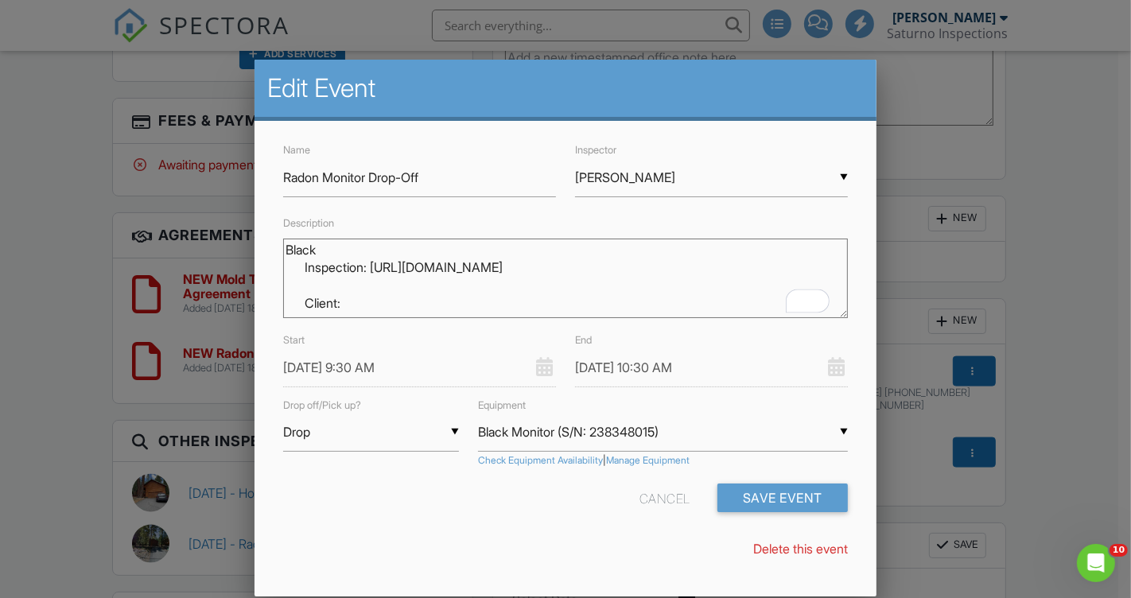
drag, startPoint x: 342, startPoint y: 294, endPoint x: 286, endPoint y: 266, distance: 63.3
click at [286, 266] on textarea "Black Inspection: https://app.spectora.com/inspection/beab7644-974a-41b9-8c97-4…" at bounding box center [565, 279] width 565 height 80
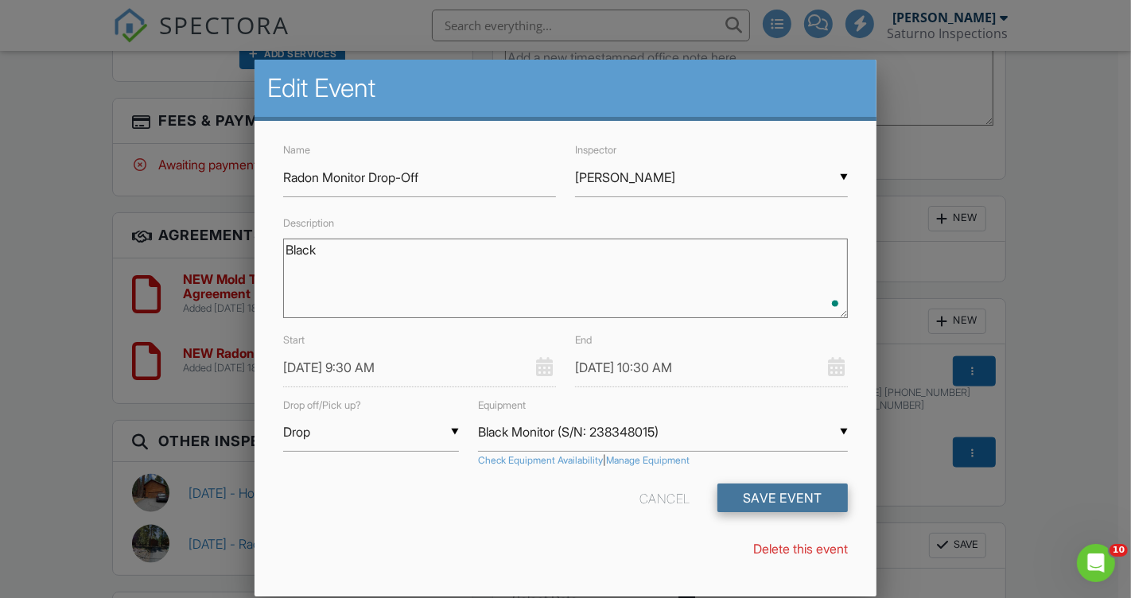
type textarea "Black"
click at [779, 494] on button "Save Event" at bounding box center [783, 498] width 130 height 29
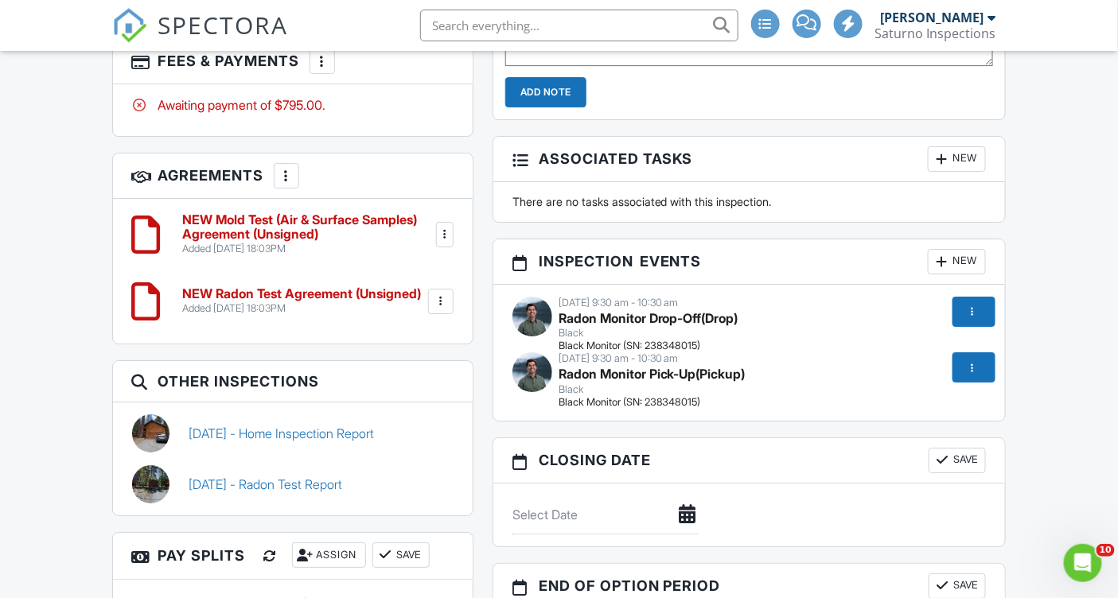
scroll to position [1935, 0]
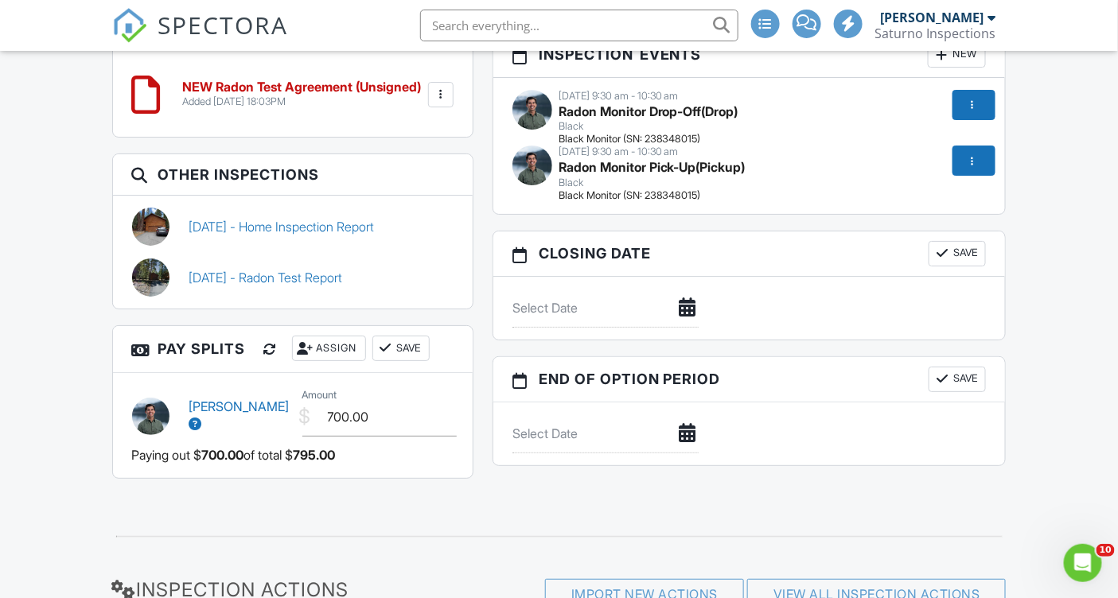
click at [266, 341] on div at bounding box center [271, 349] width 16 height 16
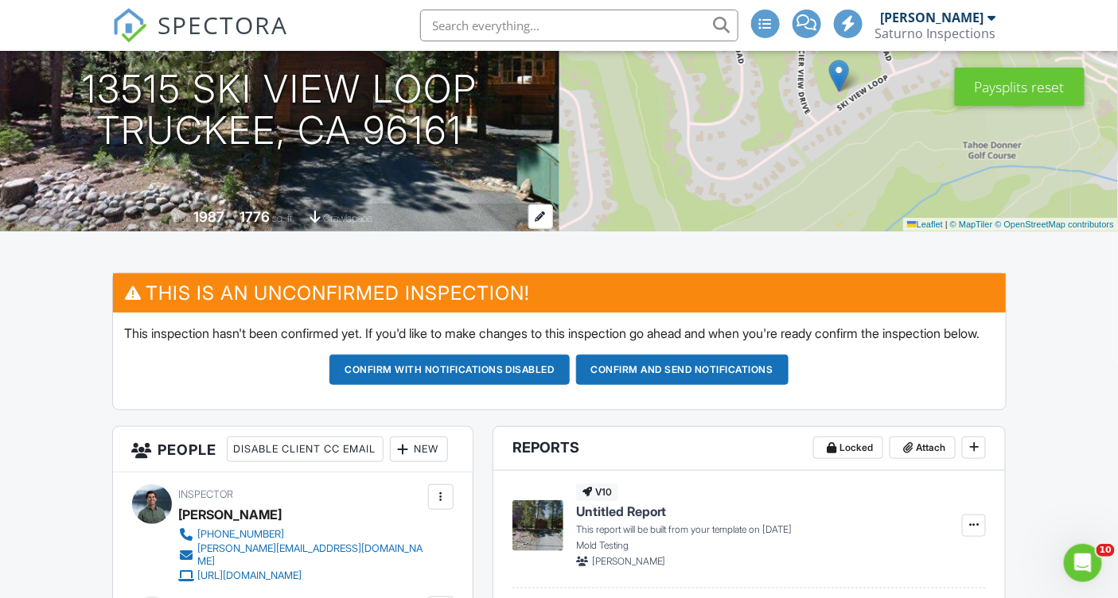
scroll to position [200, 0]
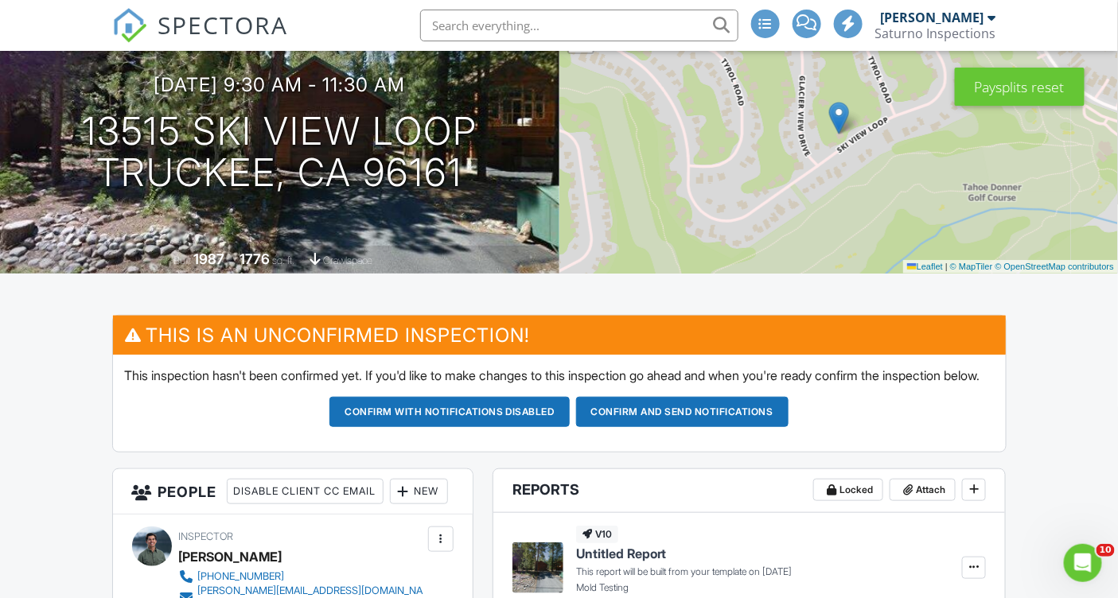
click at [570, 427] on button "Confirm and send notifications" at bounding box center [449, 412] width 240 height 30
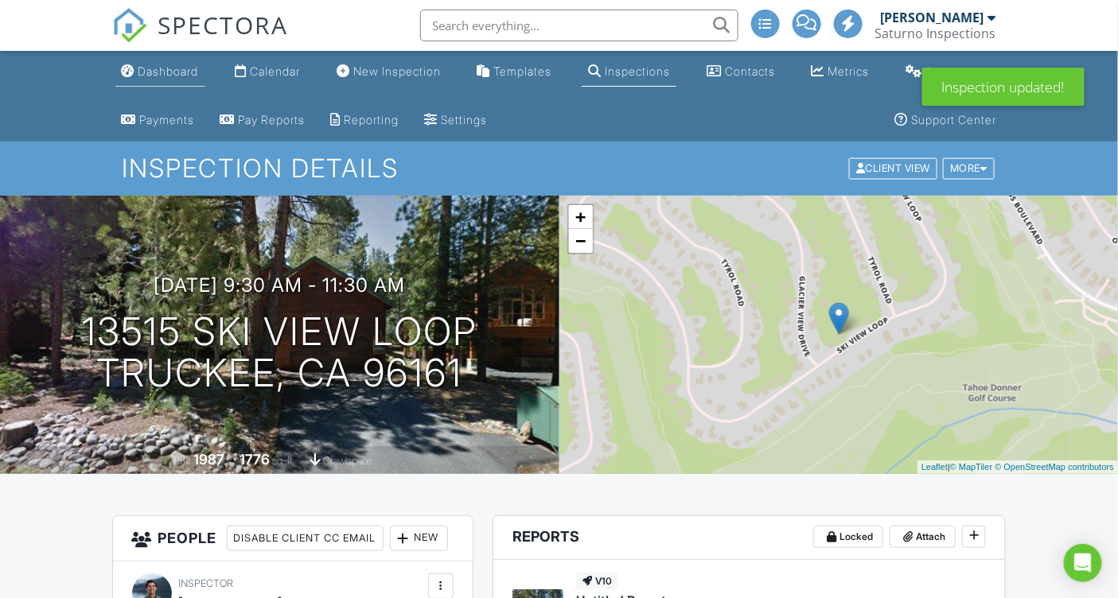
click at [177, 76] on div "Dashboard" at bounding box center [168, 71] width 60 height 14
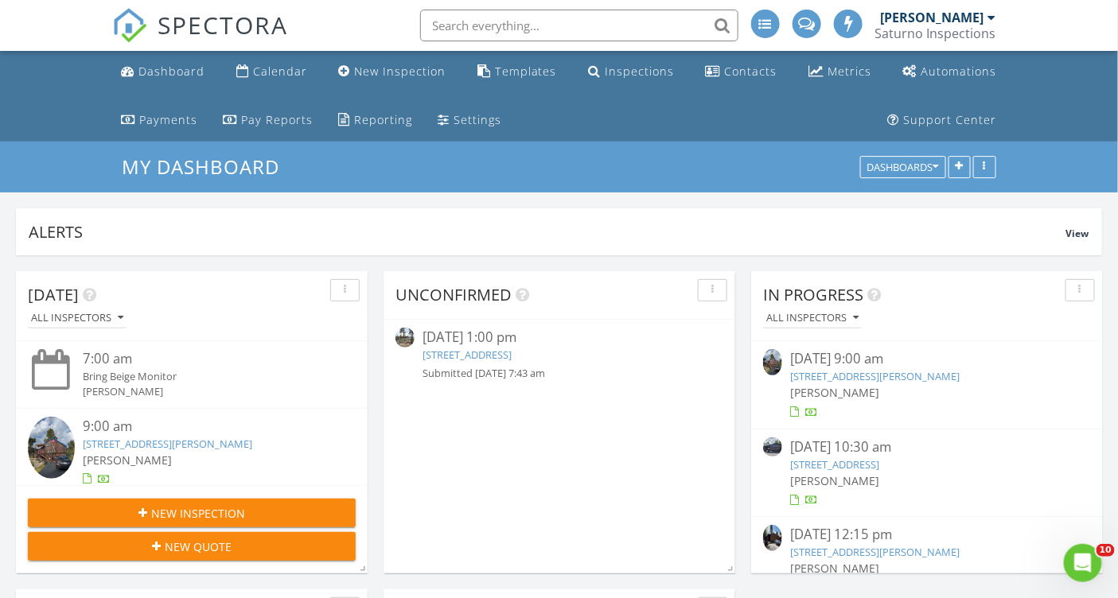
scroll to position [342, 535]
click at [467, 21] on input "text" at bounding box center [579, 26] width 318 height 32
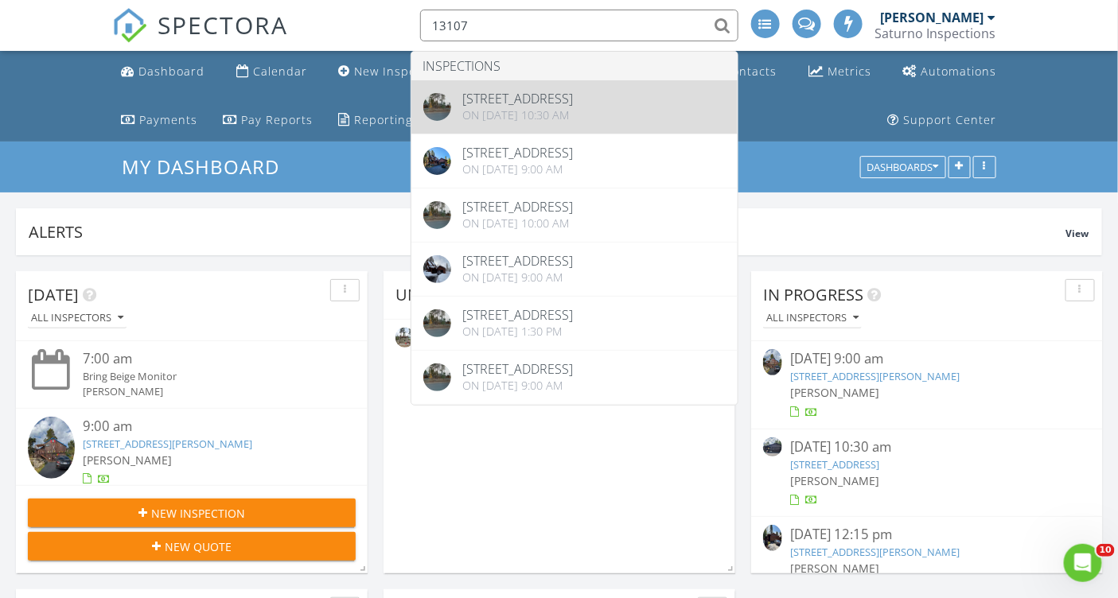
type input "13107"
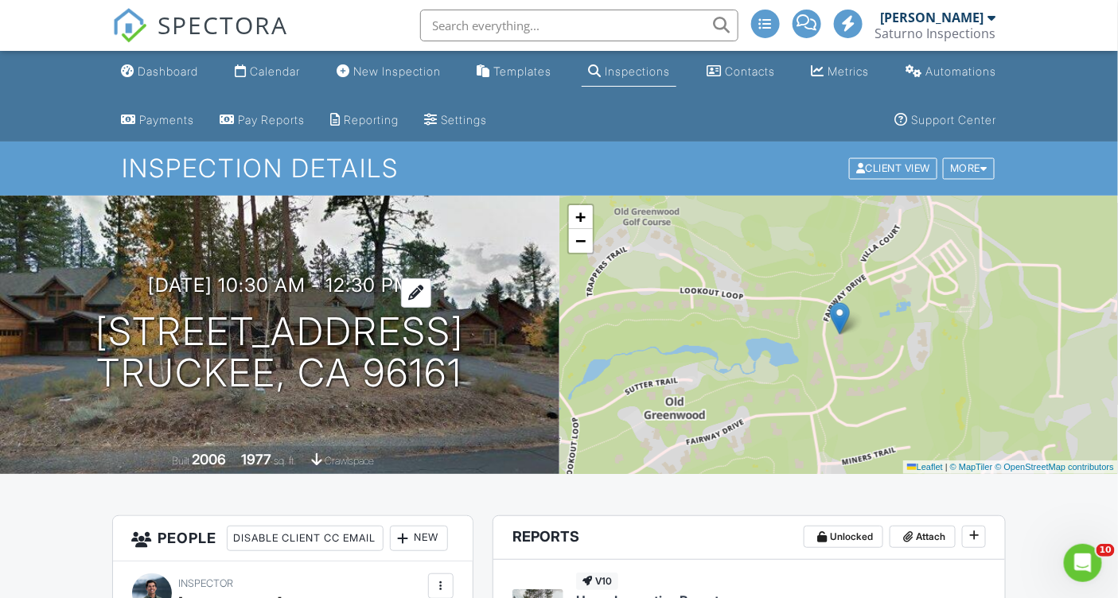
click at [165, 282] on h3 "[DATE] 10:30 am - 12:30 pm" at bounding box center [279, 284] width 263 height 21
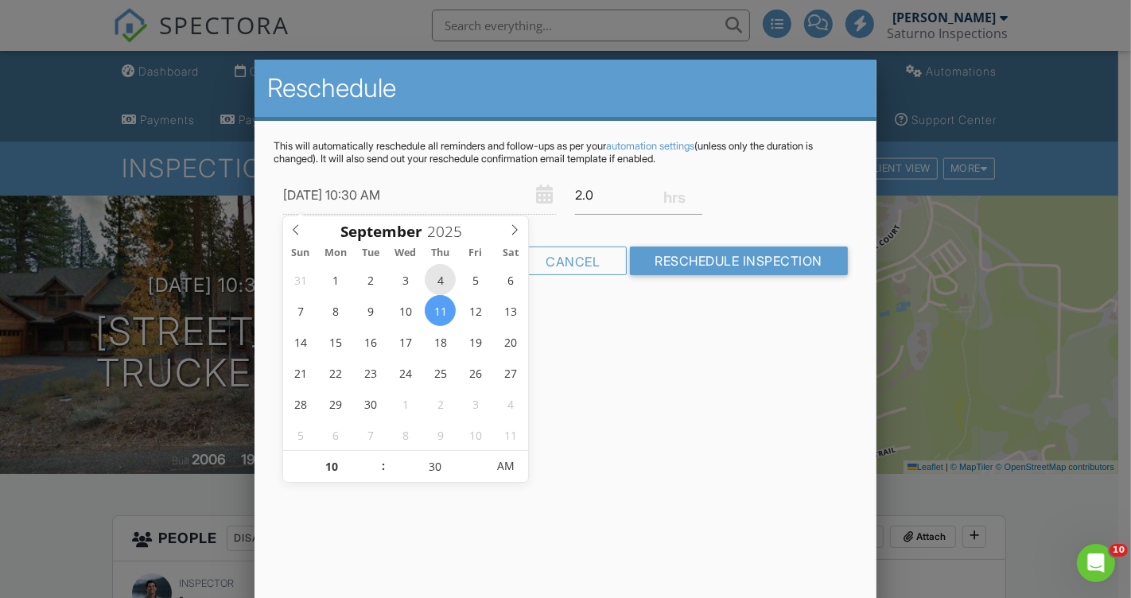
type input "[DATE] 10:30 AM"
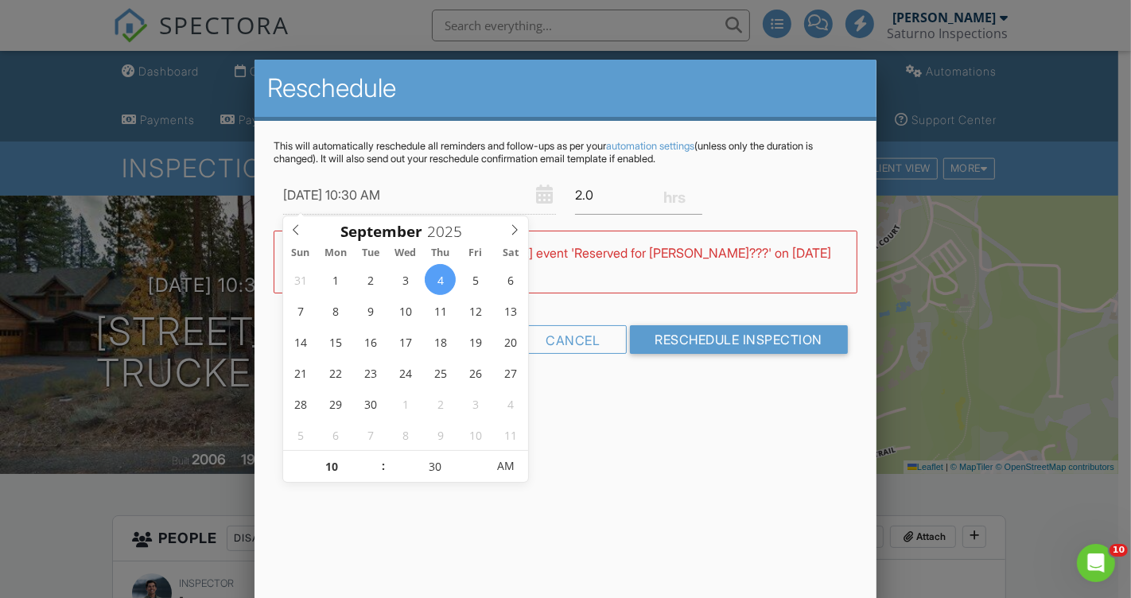
click at [605, 432] on div "Reschedule This will automatically reschedule all reminders and follow-ups as p…" at bounding box center [566, 338] width 622 height 557
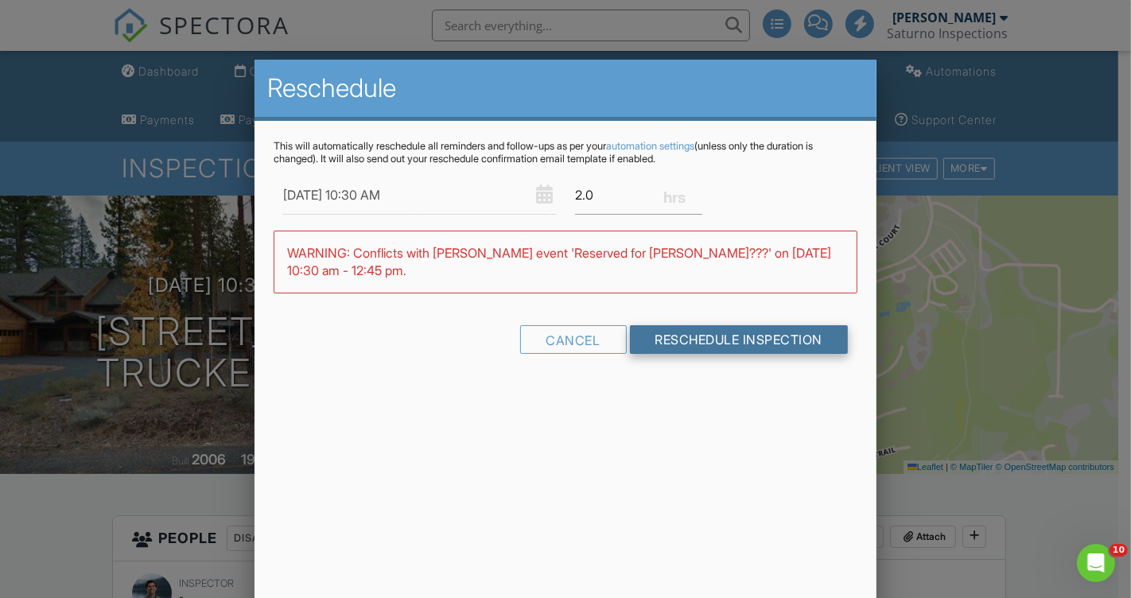
click at [671, 332] on input "Reschedule Inspection" at bounding box center [739, 339] width 219 height 29
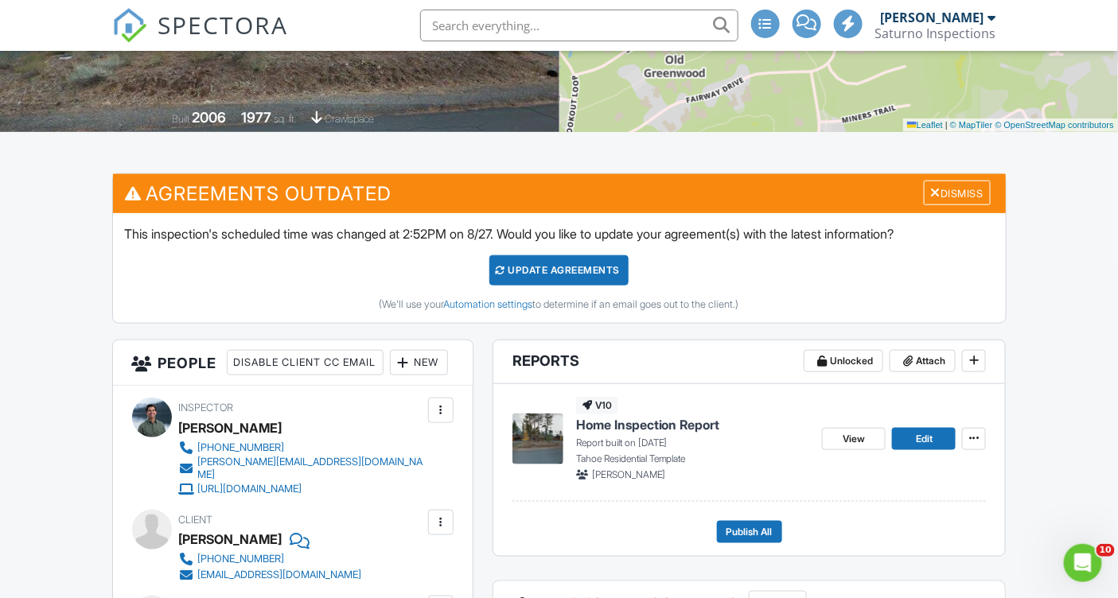
scroll to position [344, 0]
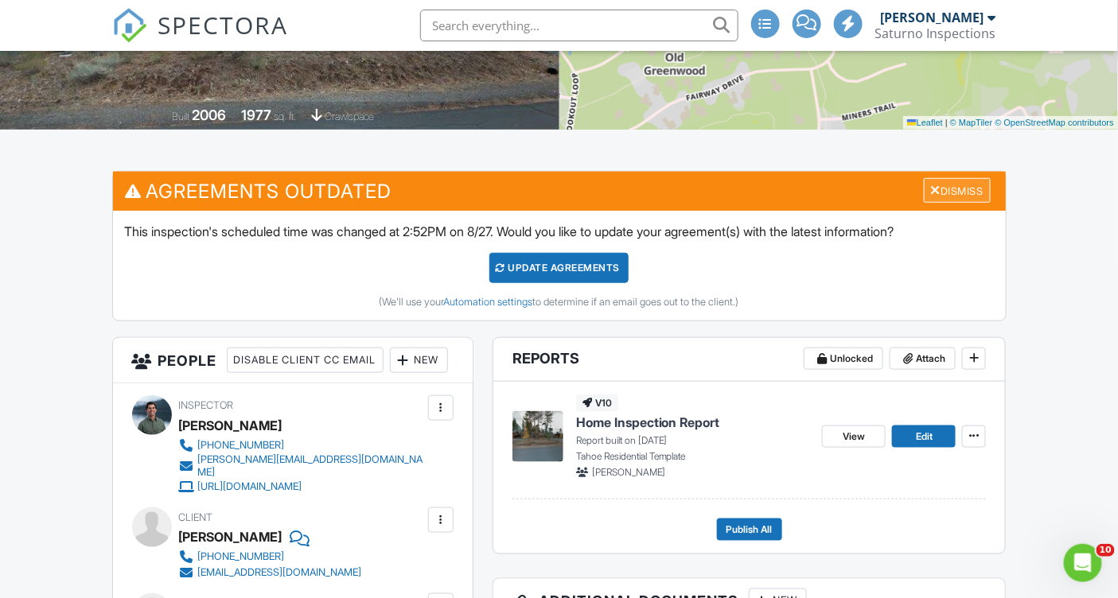
click at [963, 185] on div "Dismiss" at bounding box center [957, 190] width 67 height 25
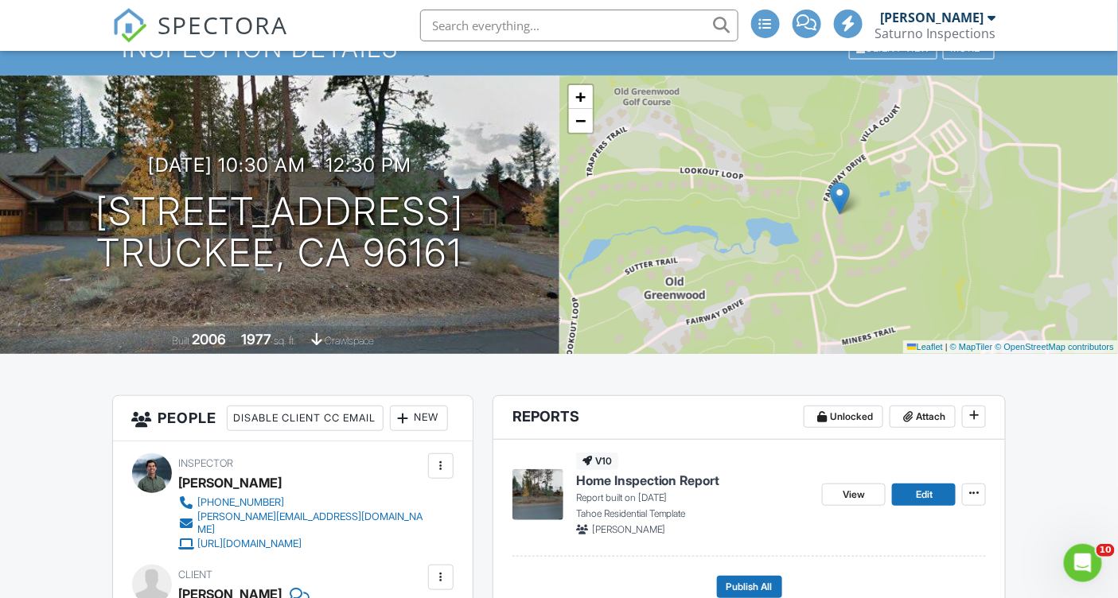
scroll to position [0, 0]
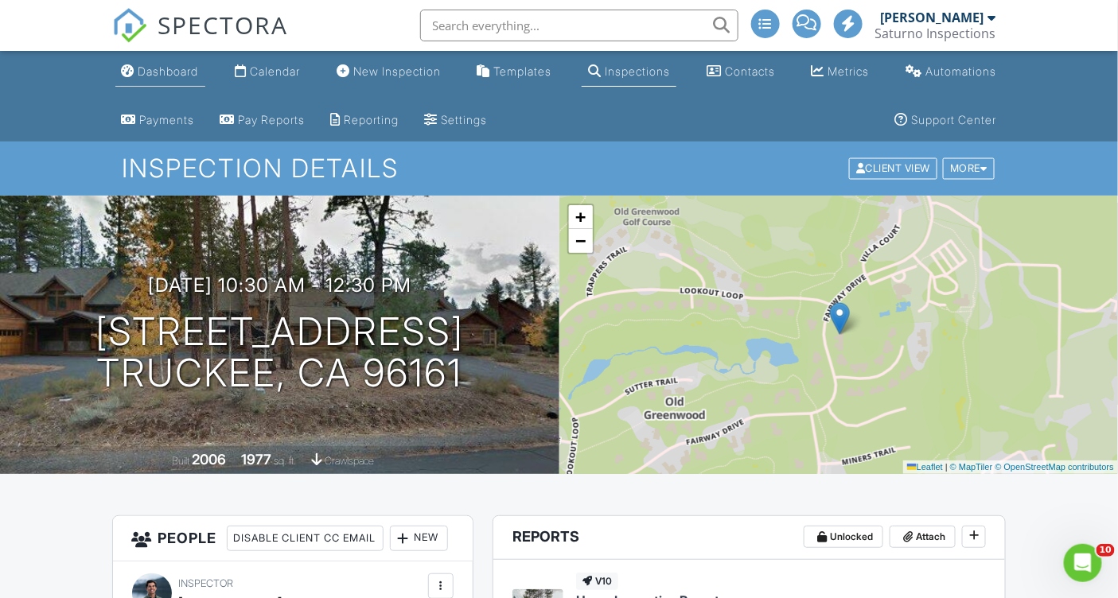
click at [177, 71] on div "Dashboard" at bounding box center [168, 71] width 60 height 14
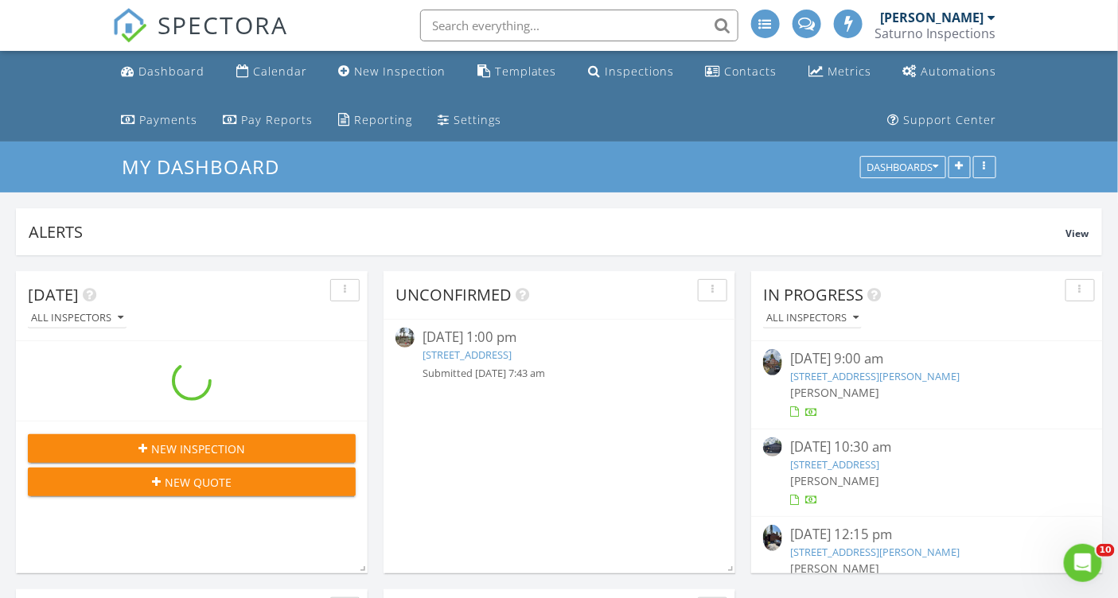
scroll to position [342, 535]
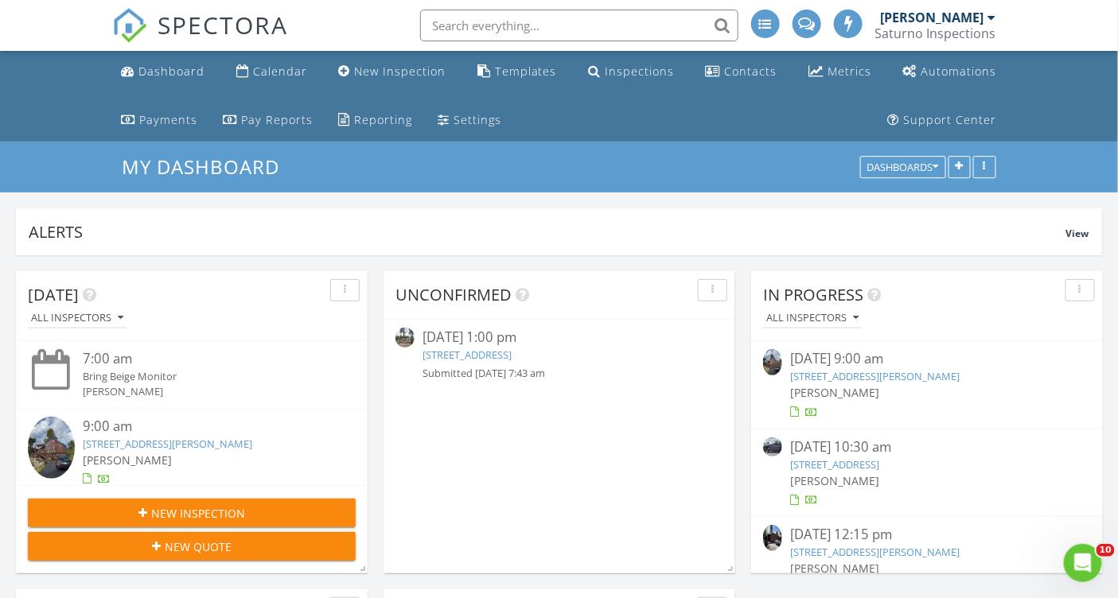
click at [483, 353] on link "[STREET_ADDRESS]" at bounding box center [466, 355] width 89 height 14
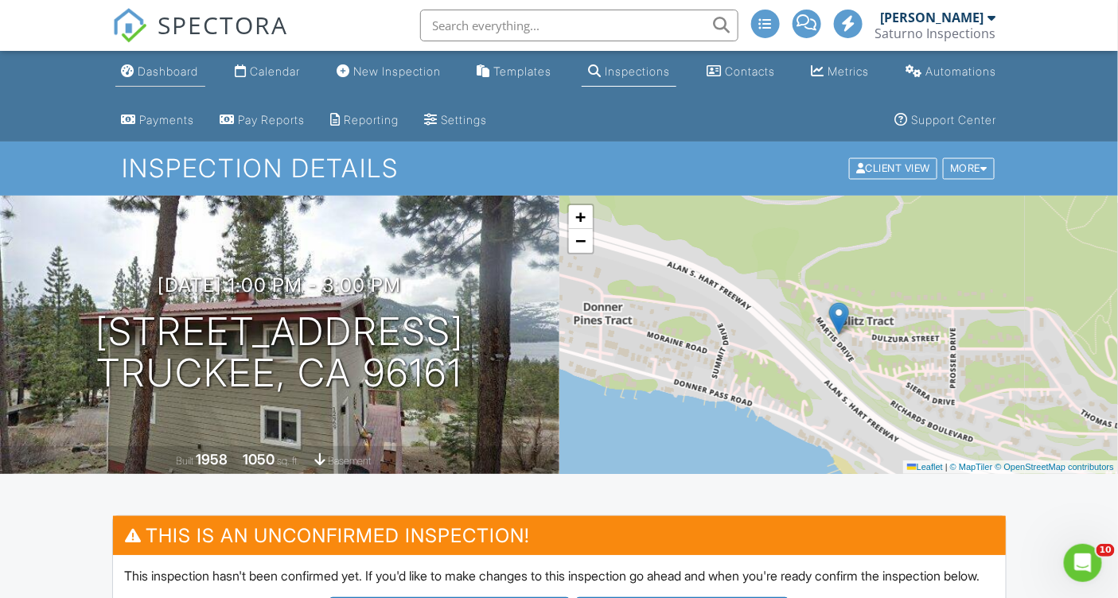
click at [166, 67] on div "Dashboard" at bounding box center [168, 71] width 60 height 14
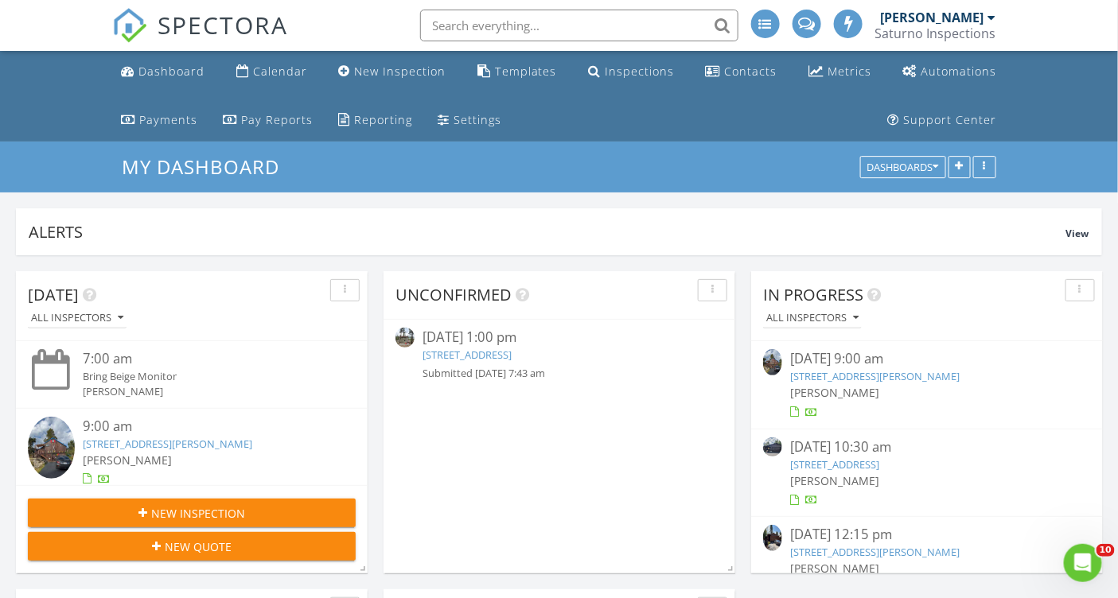
click at [879, 460] on link "[STREET_ADDRESS]" at bounding box center [834, 464] width 89 height 14
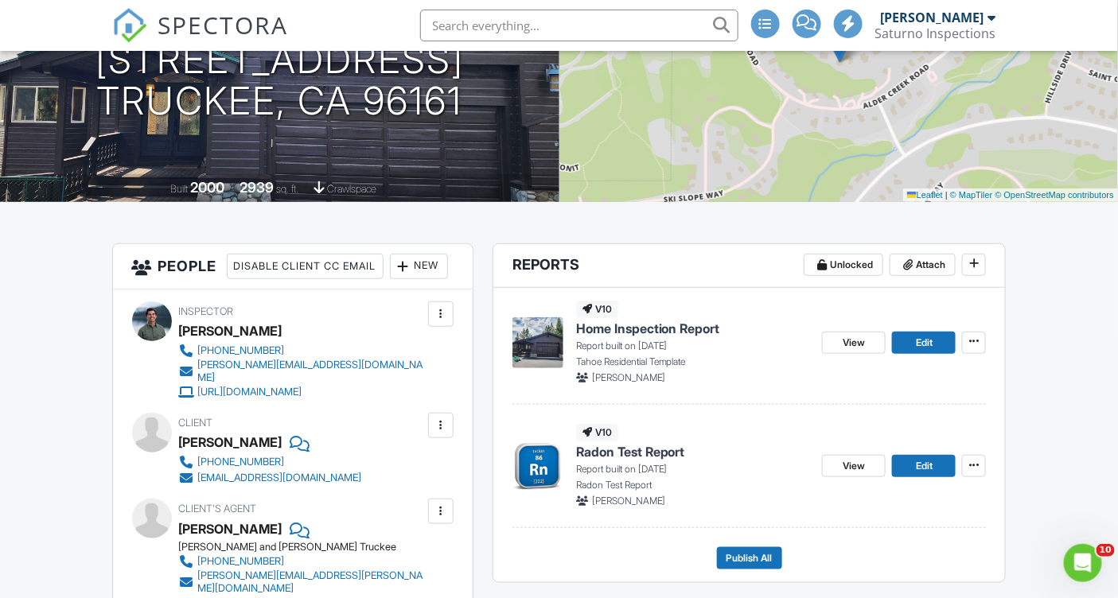
scroll to position [274, 0]
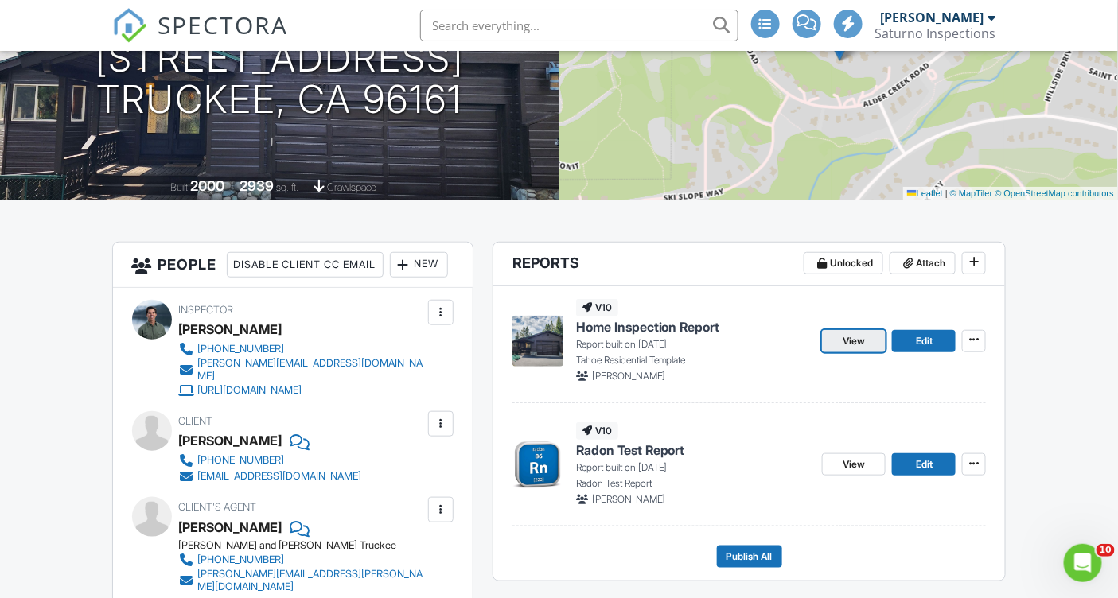
click at [865, 337] on span "View" at bounding box center [853, 341] width 22 height 16
